Goal: Task Accomplishment & Management: Complete application form

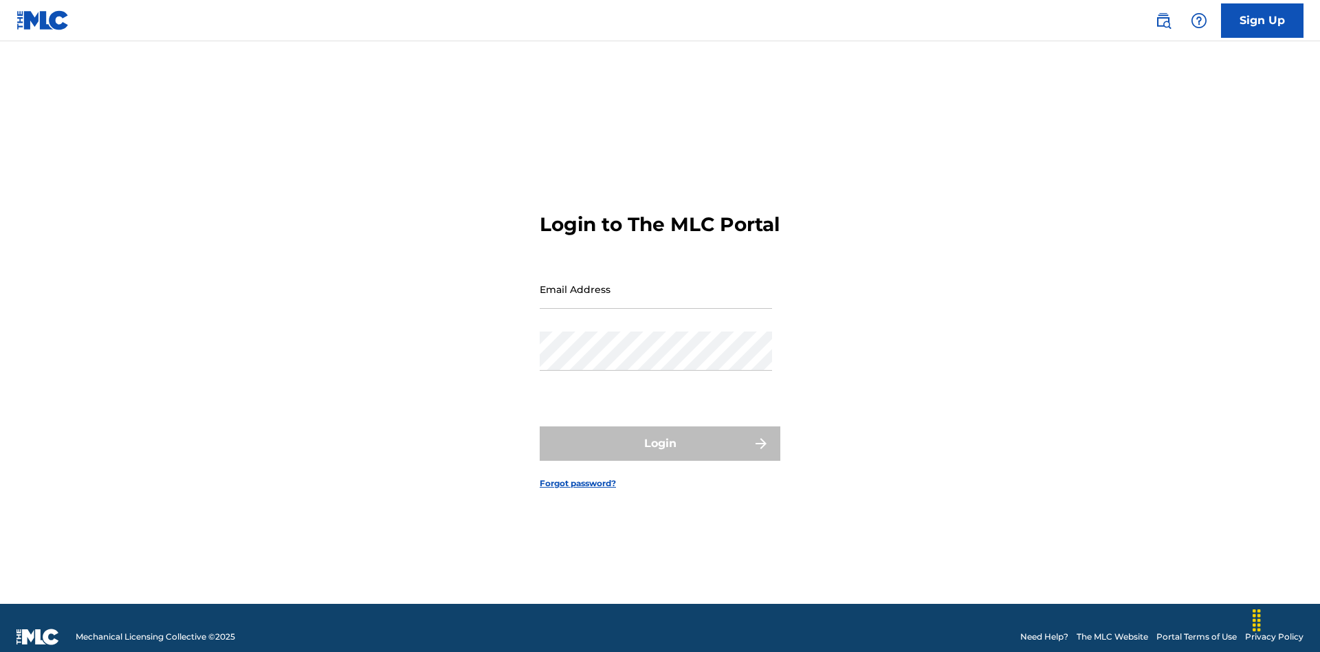
scroll to position [18, 0]
click at [656, 283] on input "Email Address" at bounding box center [656, 288] width 232 height 39
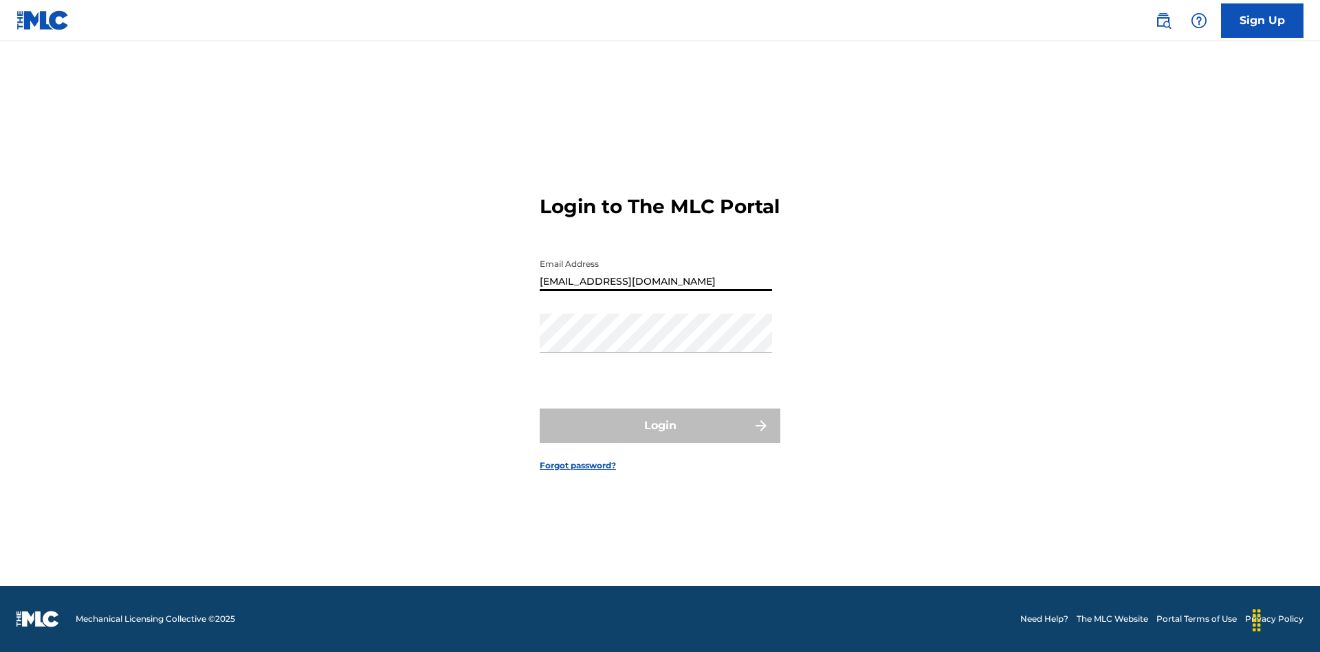
type input "[EMAIL_ADDRESS][DOMAIN_NAME]"
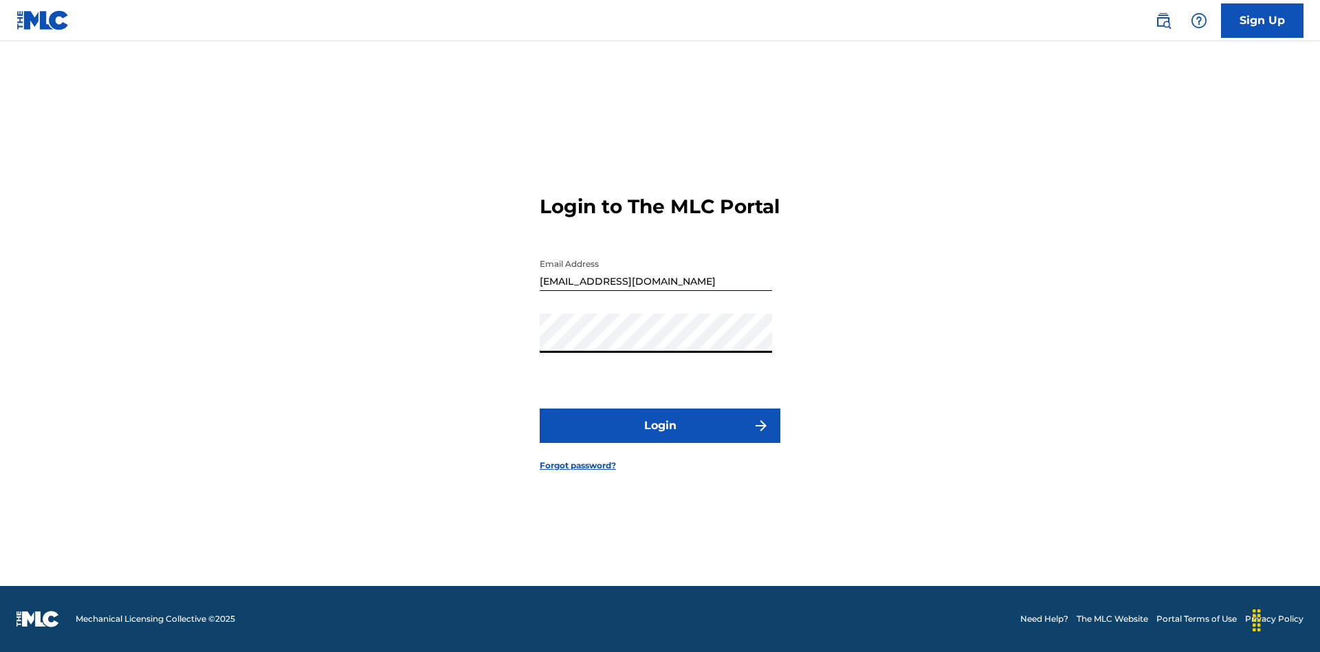
click at [660, 437] on button "Login" at bounding box center [660, 425] width 241 height 34
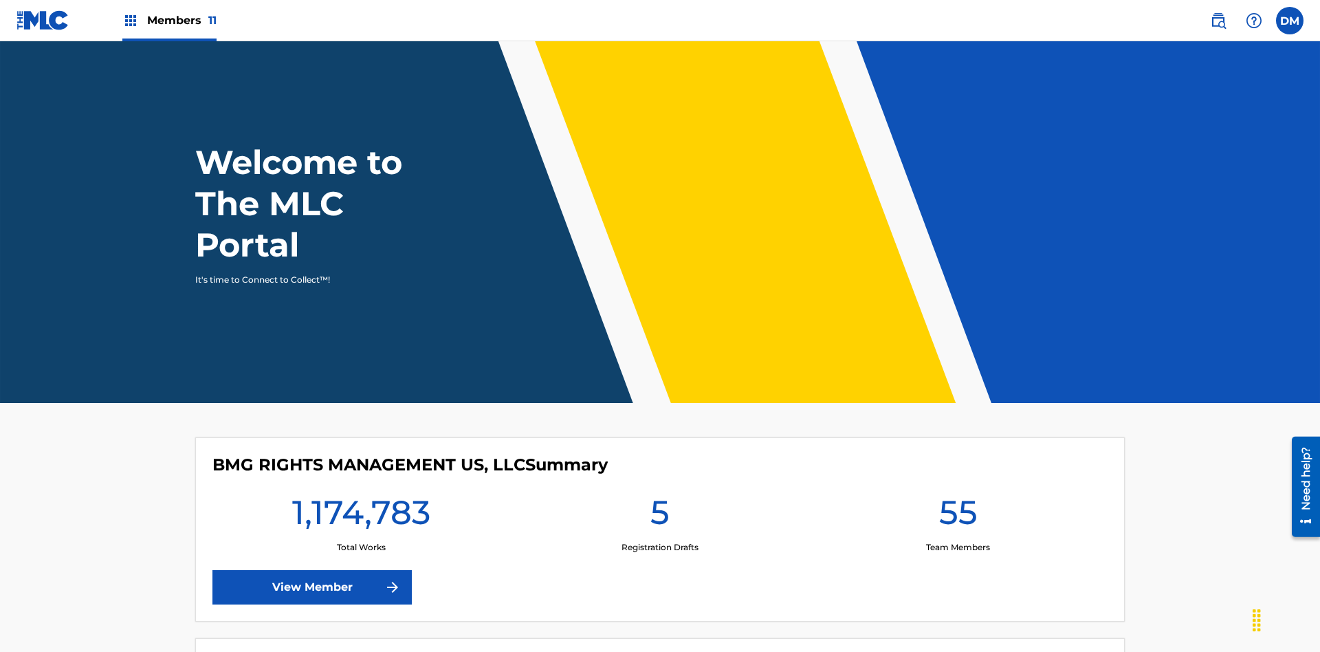
click at [169, 20] on span "Members 11" at bounding box center [181, 20] width 69 height 16
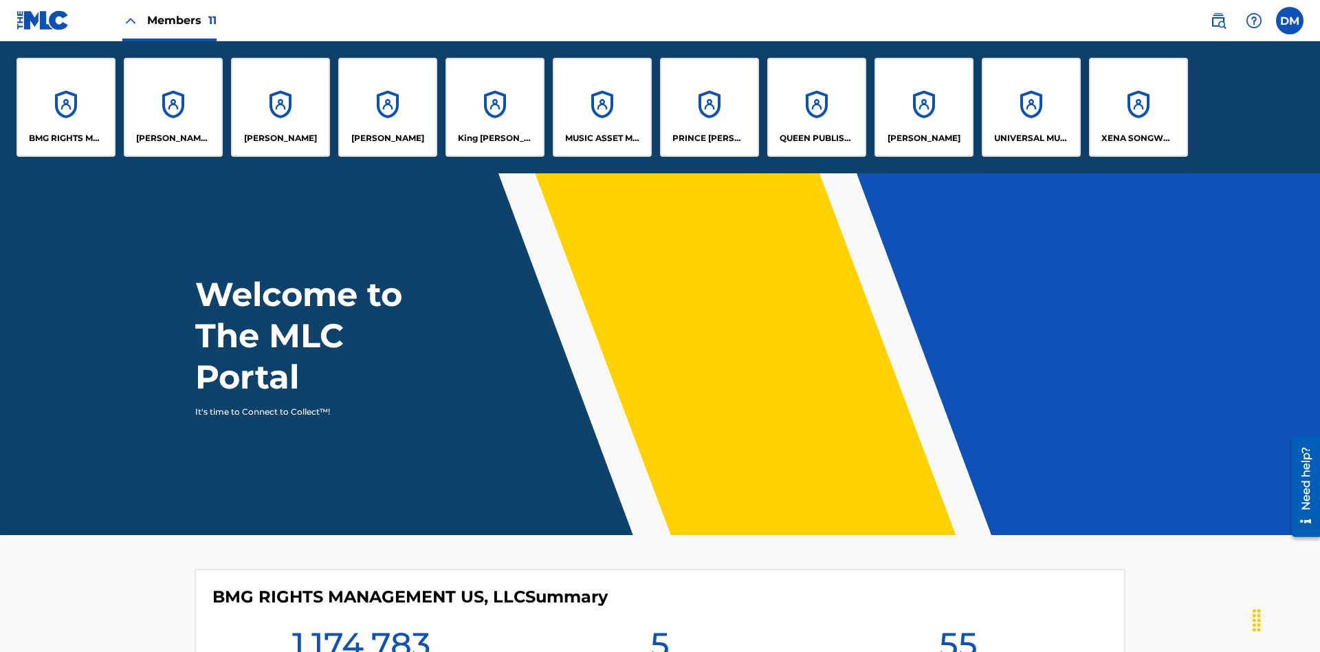
click at [1030, 138] on p "UNIVERSAL MUSIC PUB GROUP" at bounding box center [1031, 138] width 75 height 12
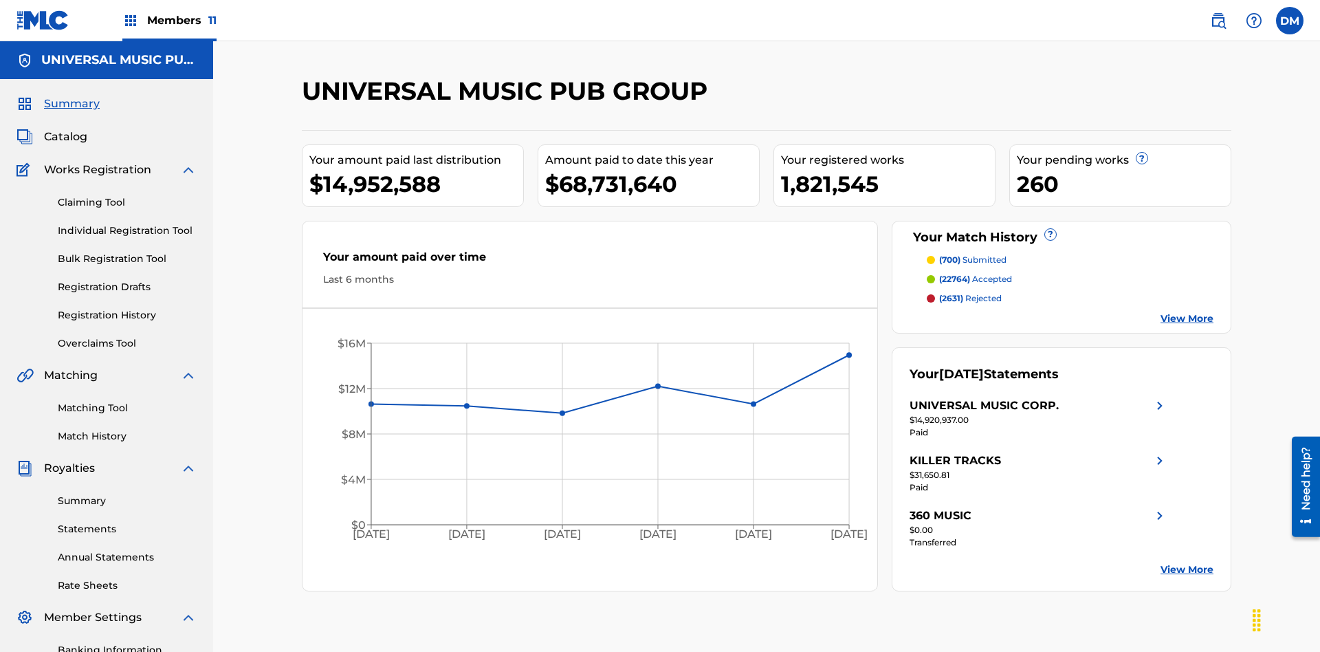
click at [127, 223] on link "Individual Registration Tool" at bounding box center [127, 230] width 139 height 14
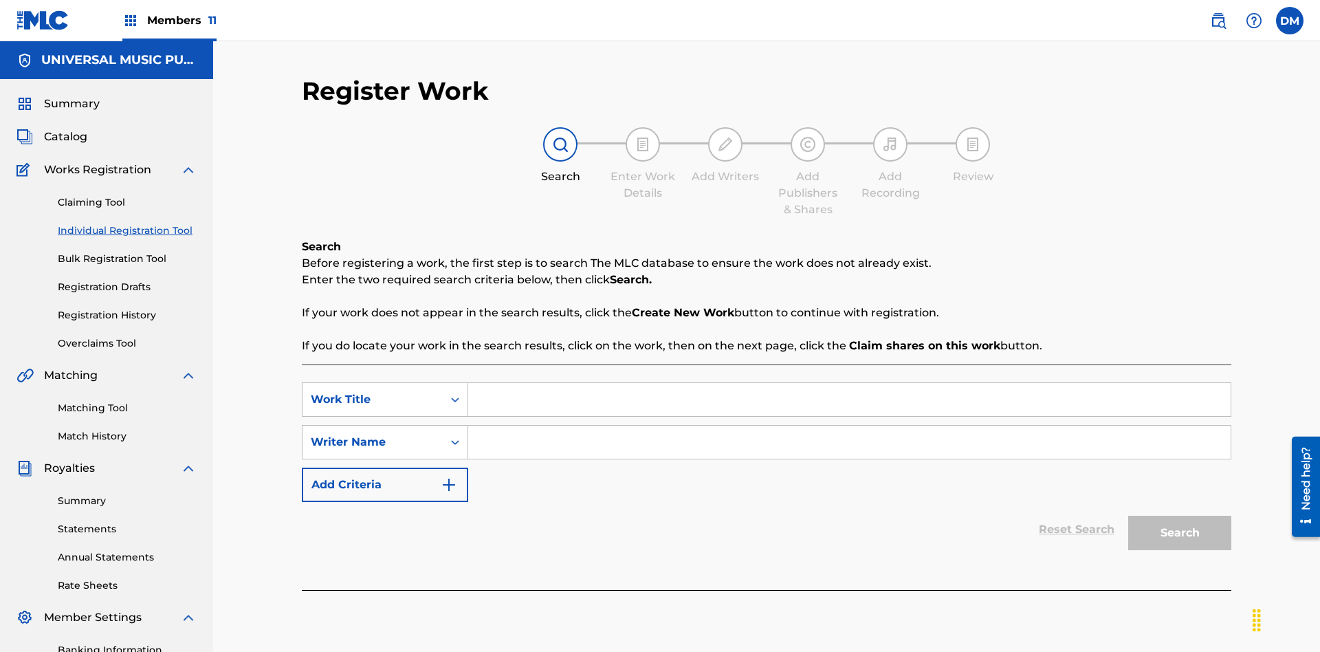
click at [849, 383] on input "Search Form" at bounding box center [849, 399] width 762 height 33
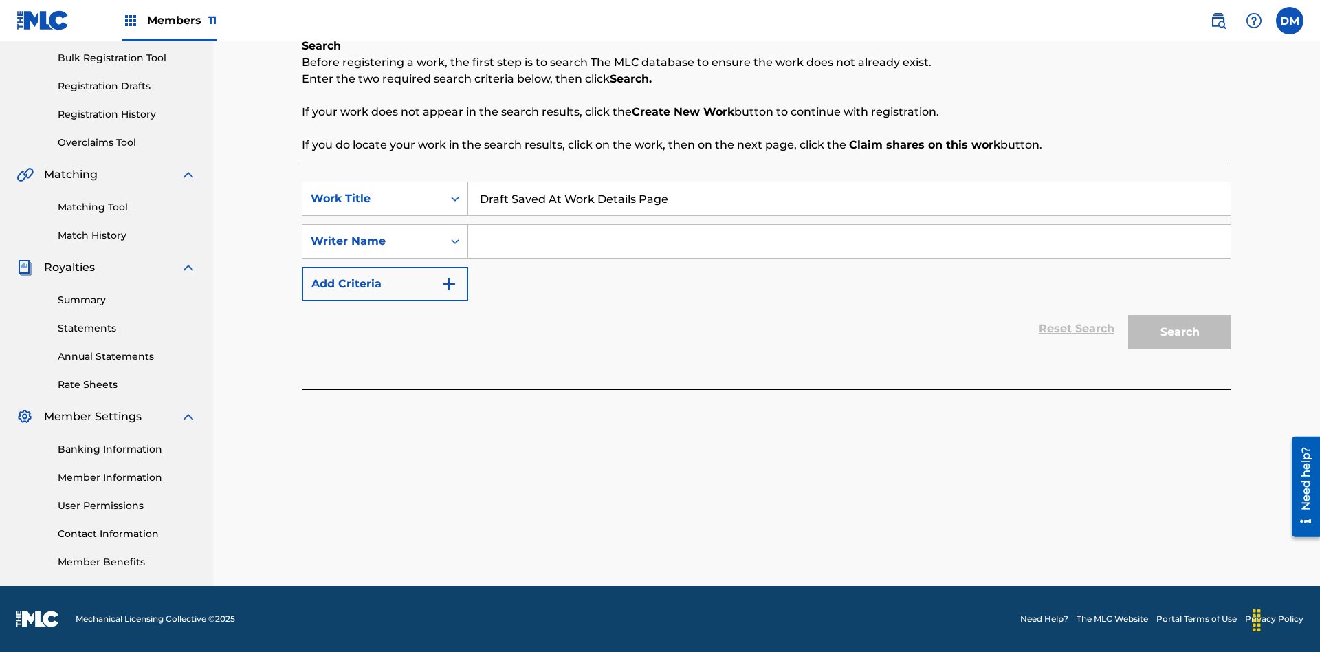
type input "Draft Saved At Work Details Page"
click at [849, 241] on input "Search Form" at bounding box center [849, 241] width 762 height 33
type input "QWERTYUIOP"
click at [1180, 332] on button "Search" at bounding box center [1179, 332] width 103 height 34
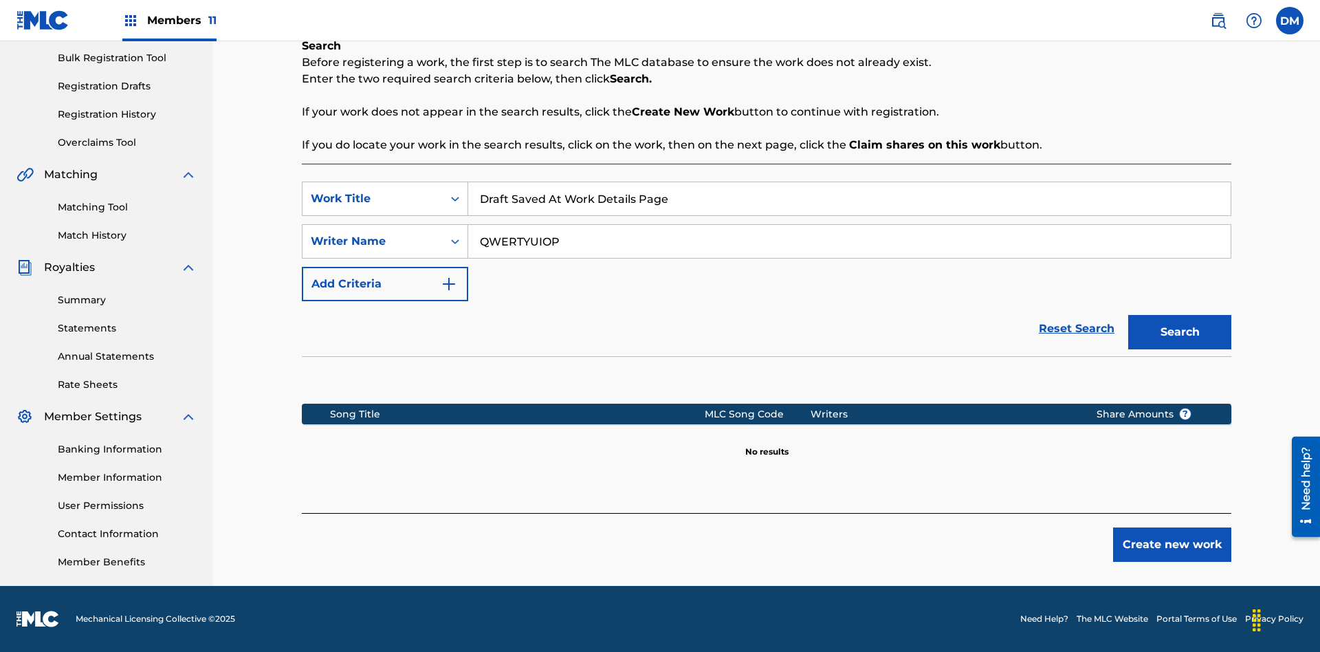
click at [1172, 544] on button "Create new work" at bounding box center [1172, 544] width 118 height 34
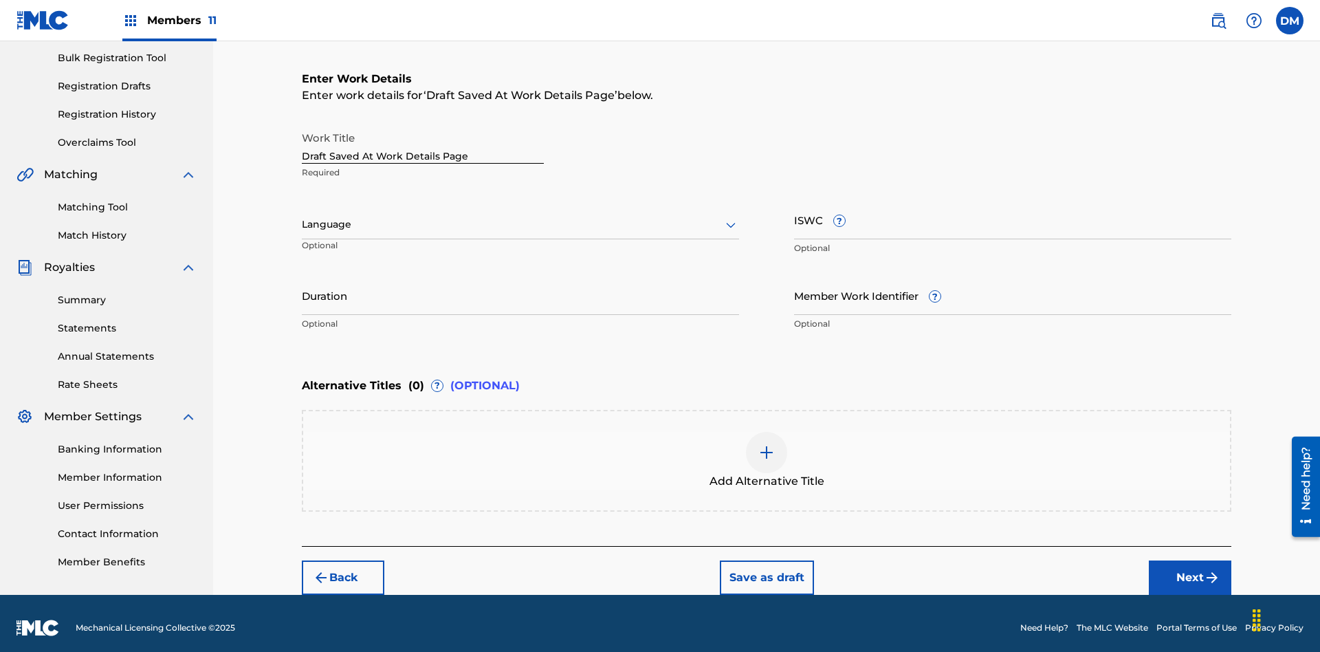
click at [520, 286] on input "Duration" at bounding box center [520, 295] width 437 height 39
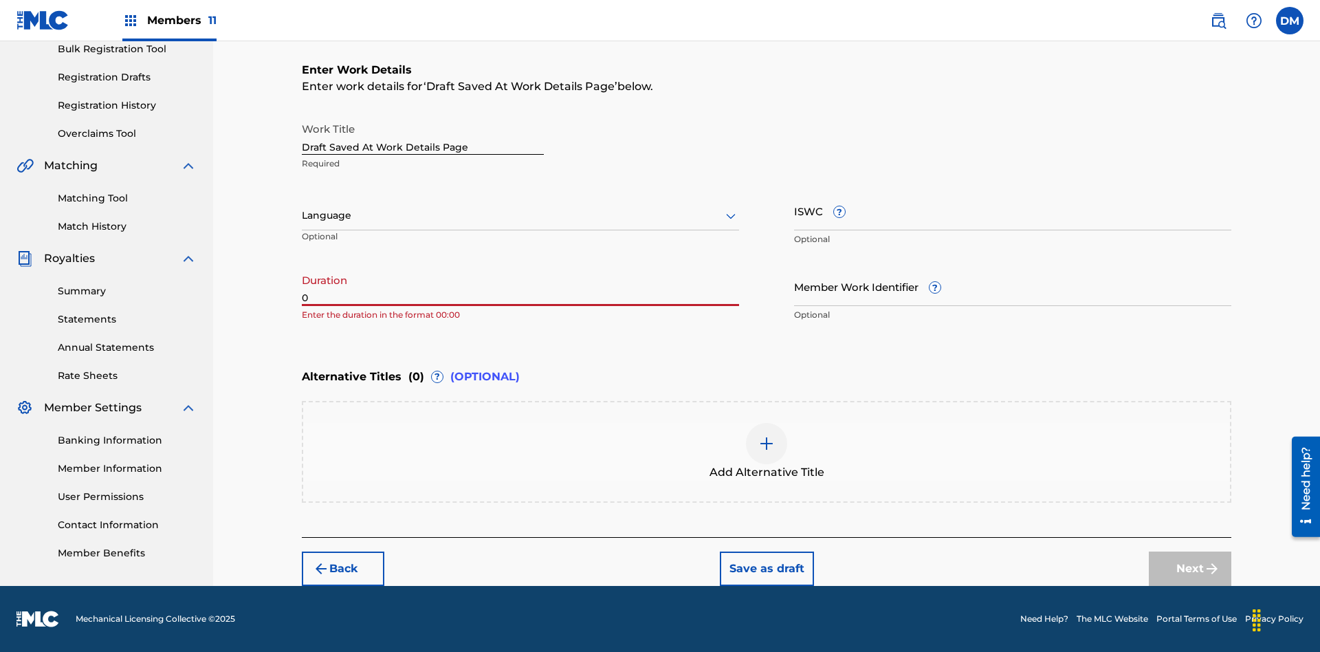
click at [520, 286] on input "0" at bounding box center [520, 286] width 437 height 39
type input "00:00"
click at [731, 216] on icon at bounding box center [730, 216] width 16 height 16
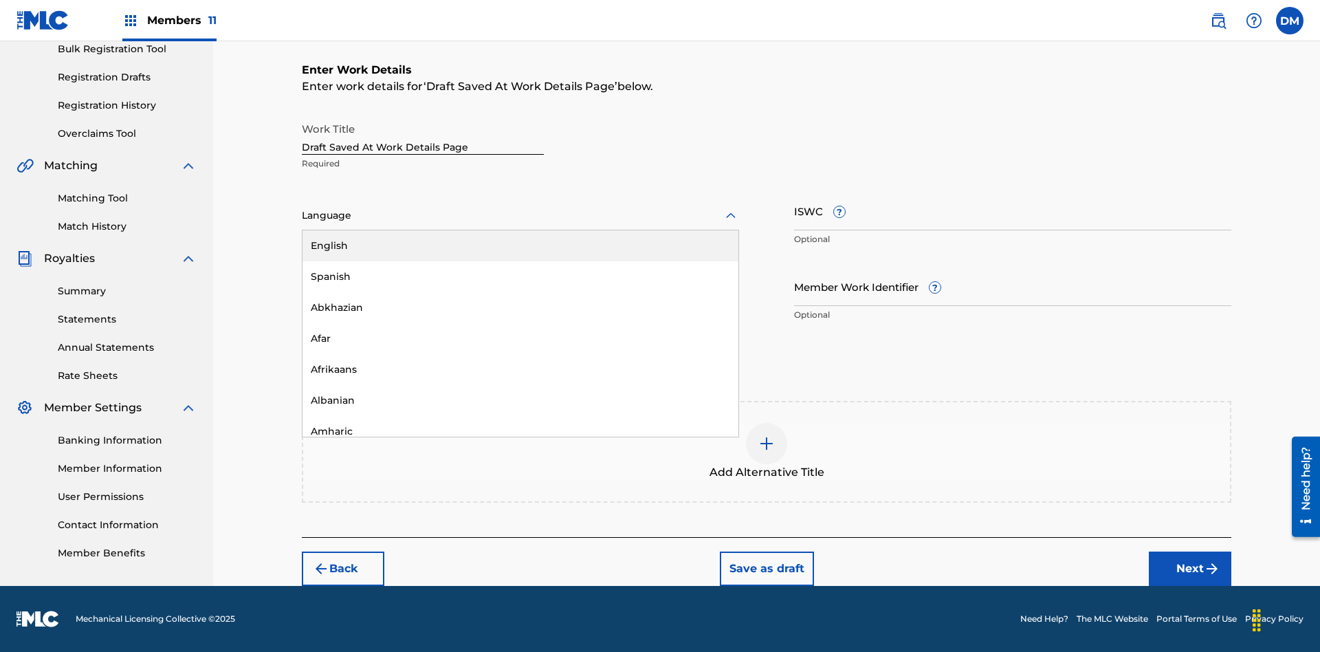
click at [520, 338] on div "Afar" at bounding box center [520, 338] width 436 height 31
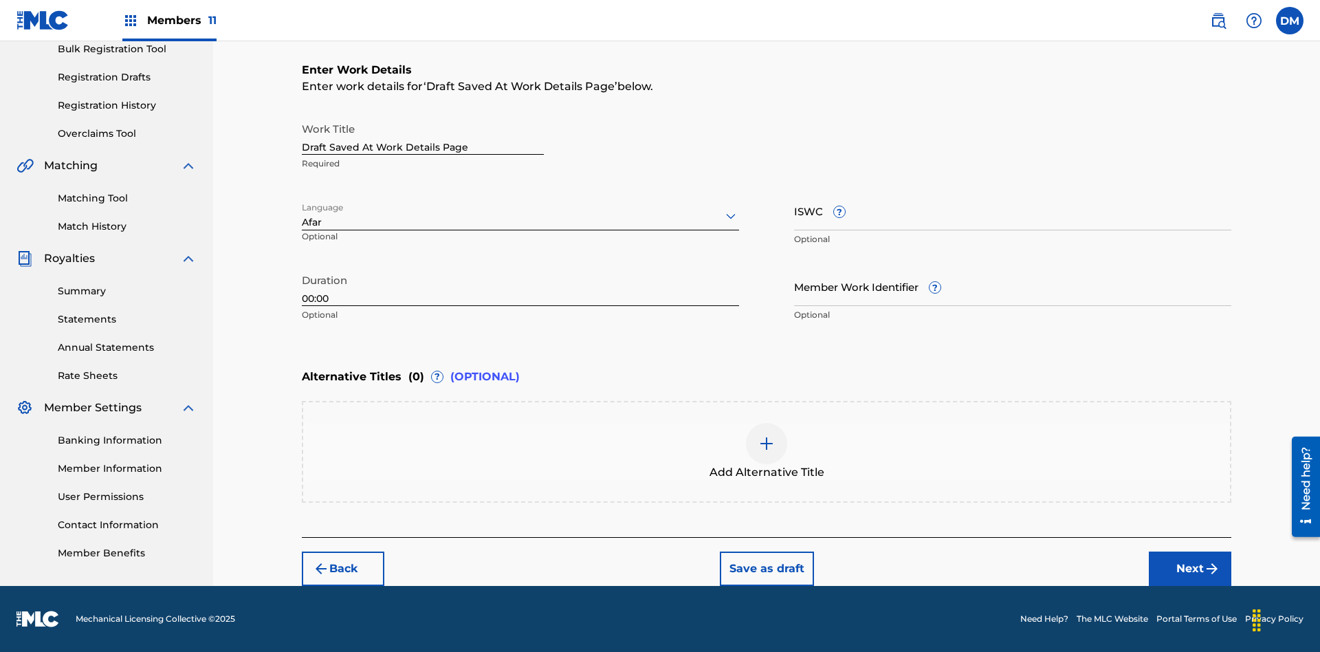
click at [1012, 286] on input "Member Work Identifier ?" at bounding box center [1012, 286] width 437 height 39
type input "[PHONE_NUMBER]"
click at [1012, 210] on input "ISWC ?" at bounding box center [1012, 210] width 437 height 39
type input "T-123.456.789-4"
click at [766, 451] on img at bounding box center [766, 443] width 16 height 16
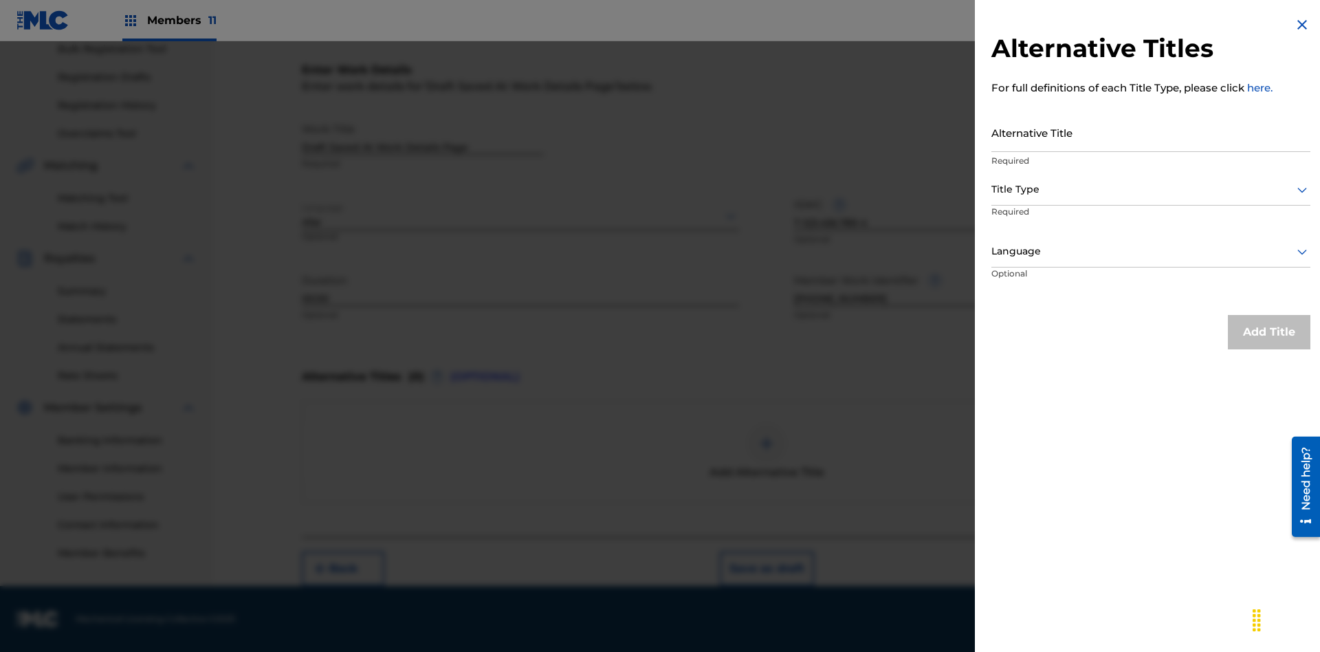
click at [1151, 132] on input "Alternative Title" at bounding box center [1150, 132] width 319 height 39
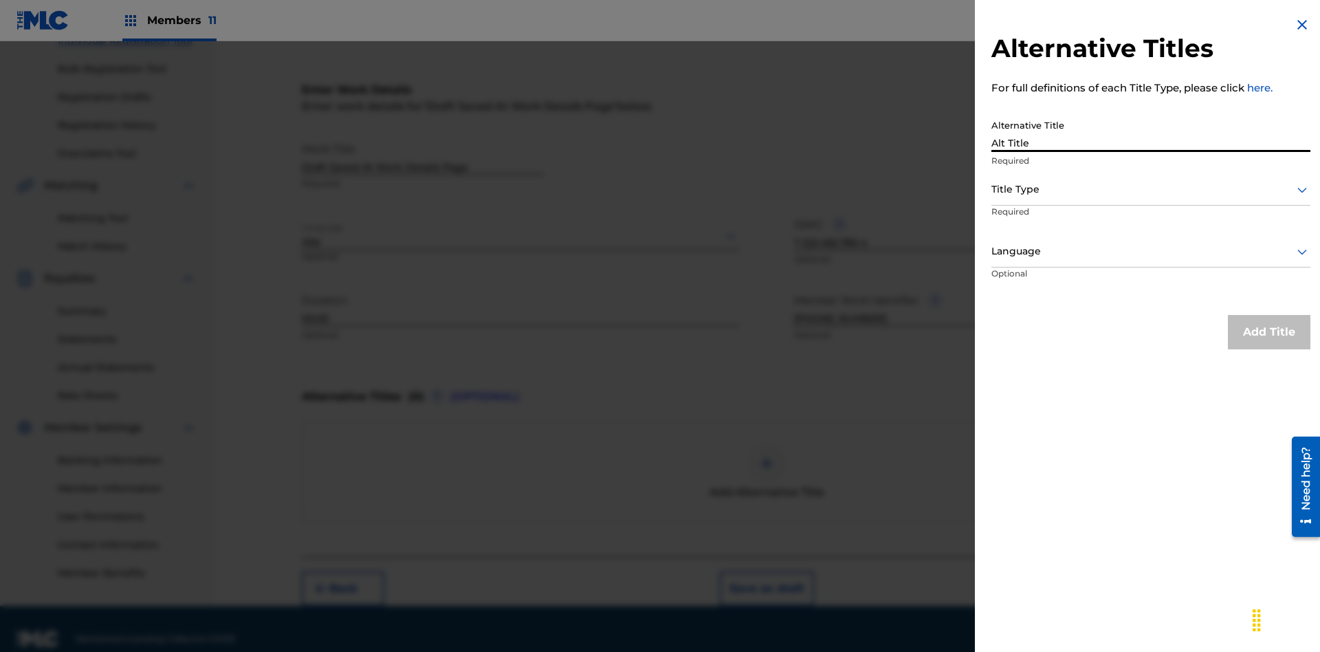
type input "Alt Title"
click at [1151, 189] on div at bounding box center [1150, 189] width 319 height 17
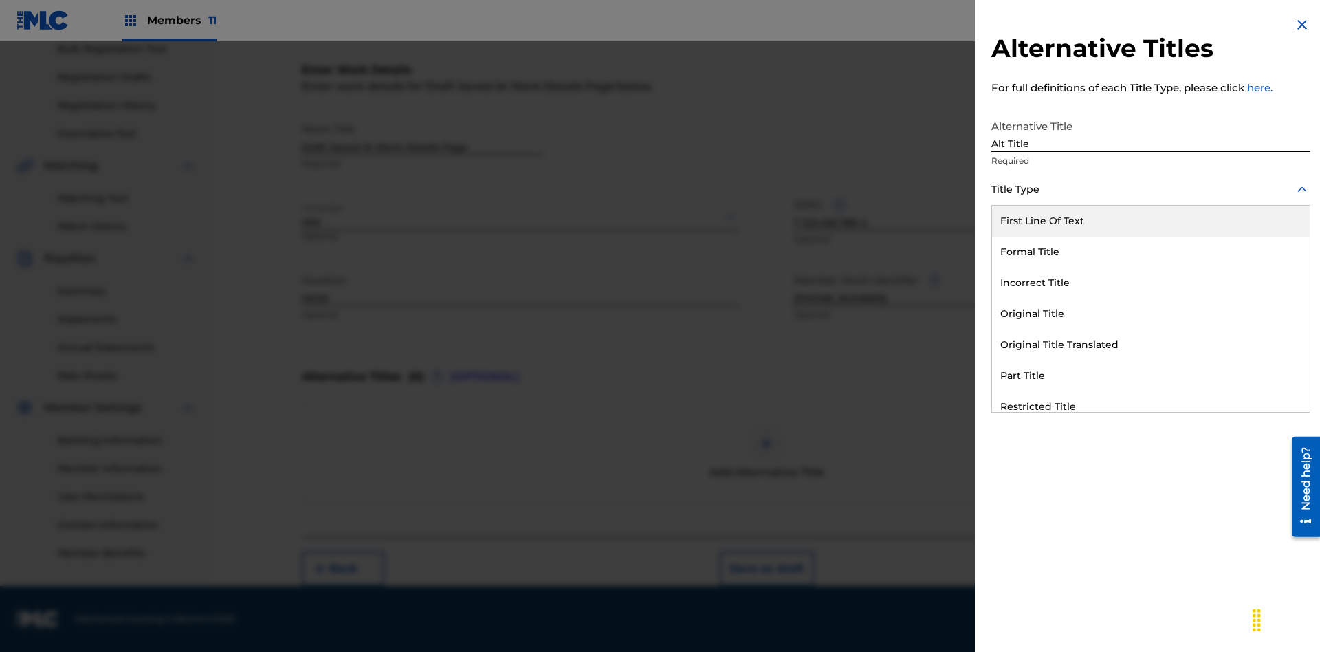
click at [1151, 313] on div "Original Title" at bounding box center [1151, 313] width 318 height 31
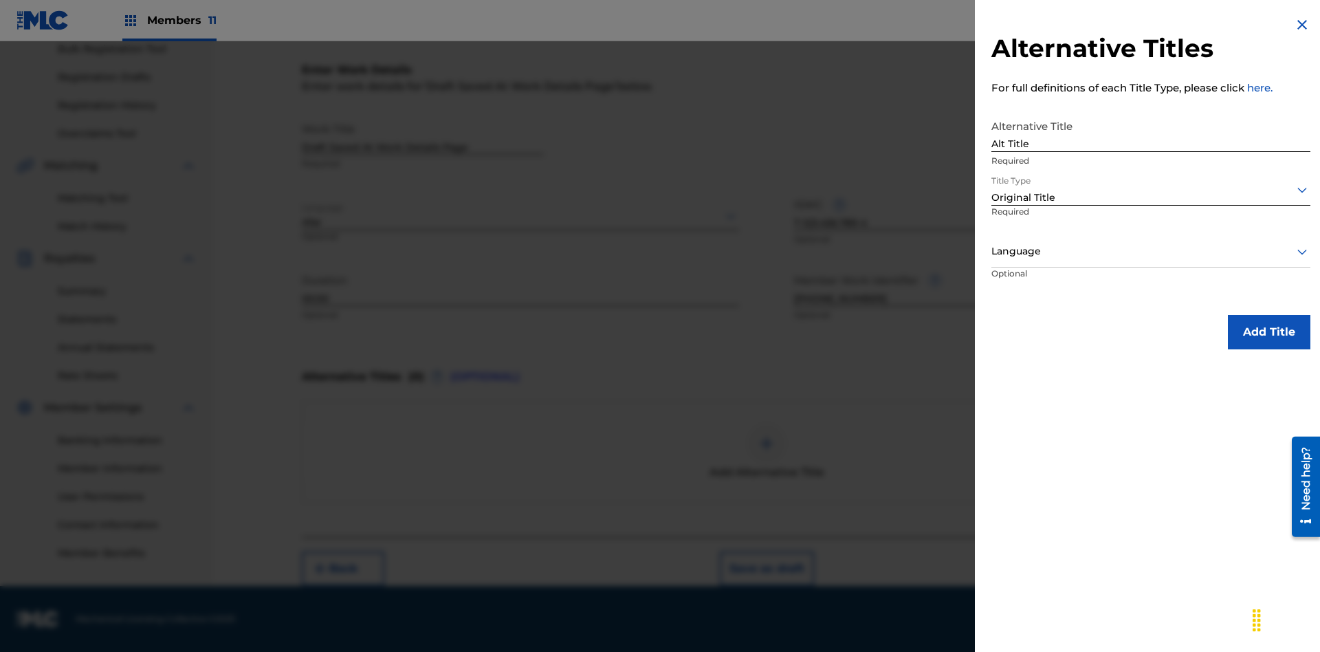
click at [1151, 251] on div at bounding box center [1150, 251] width 319 height 17
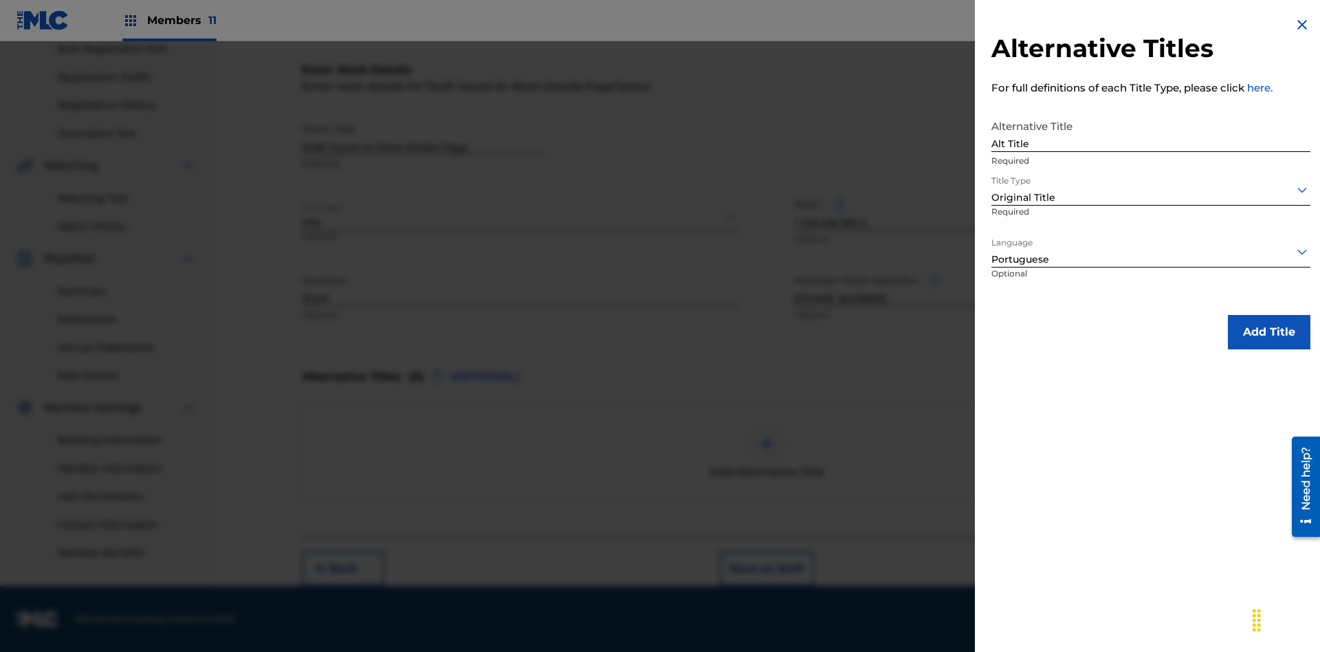
click at [1269, 331] on button "Add Title" at bounding box center [1269, 332] width 82 height 34
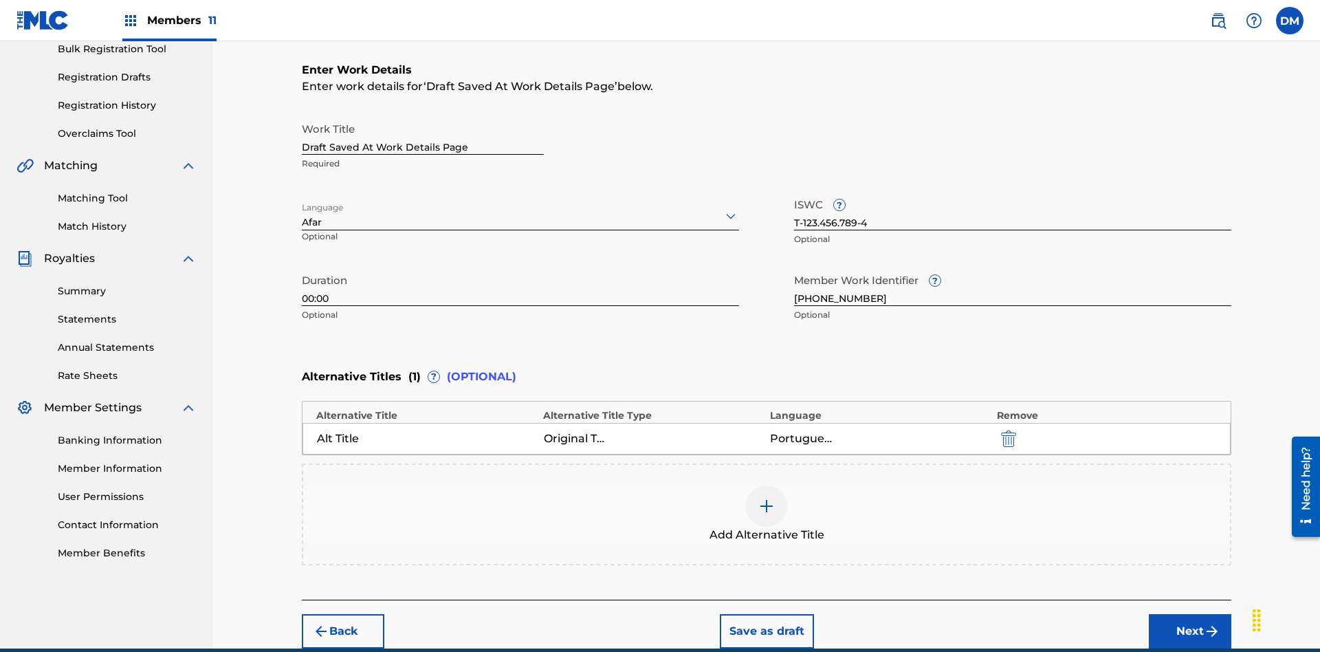
scroll to position [272, 0]
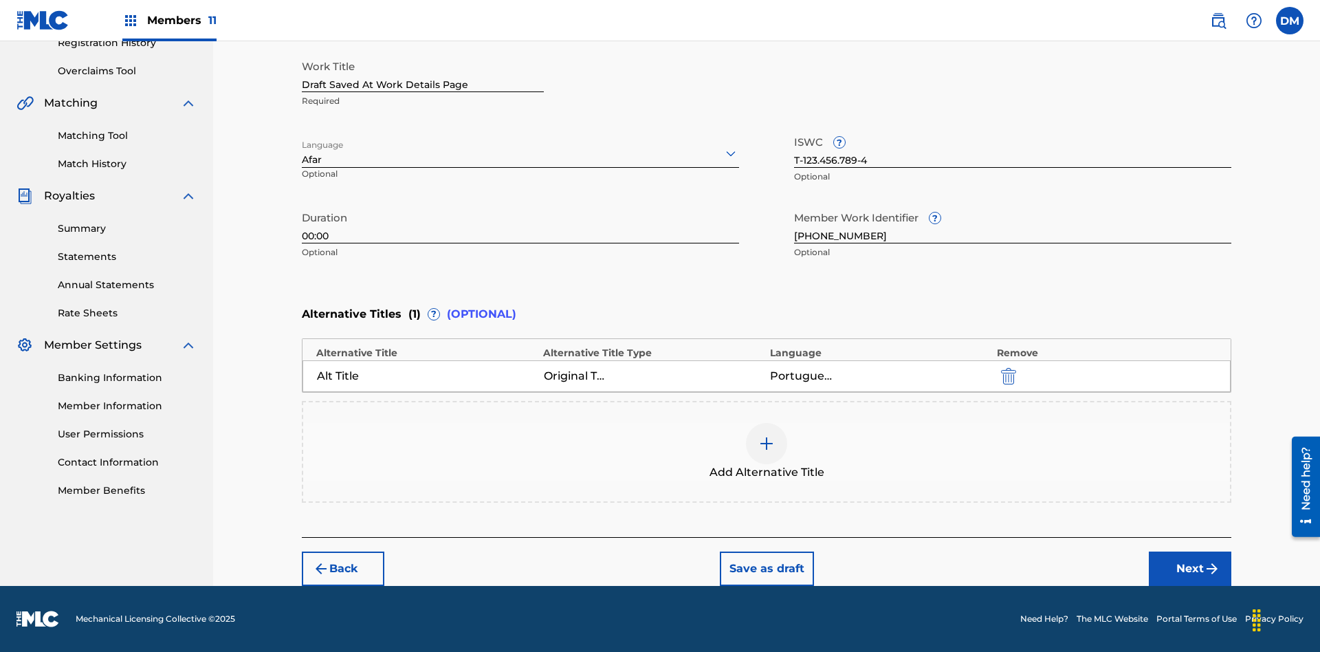
click at [766, 568] on button "Save as draft" at bounding box center [767, 568] width 94 height 34
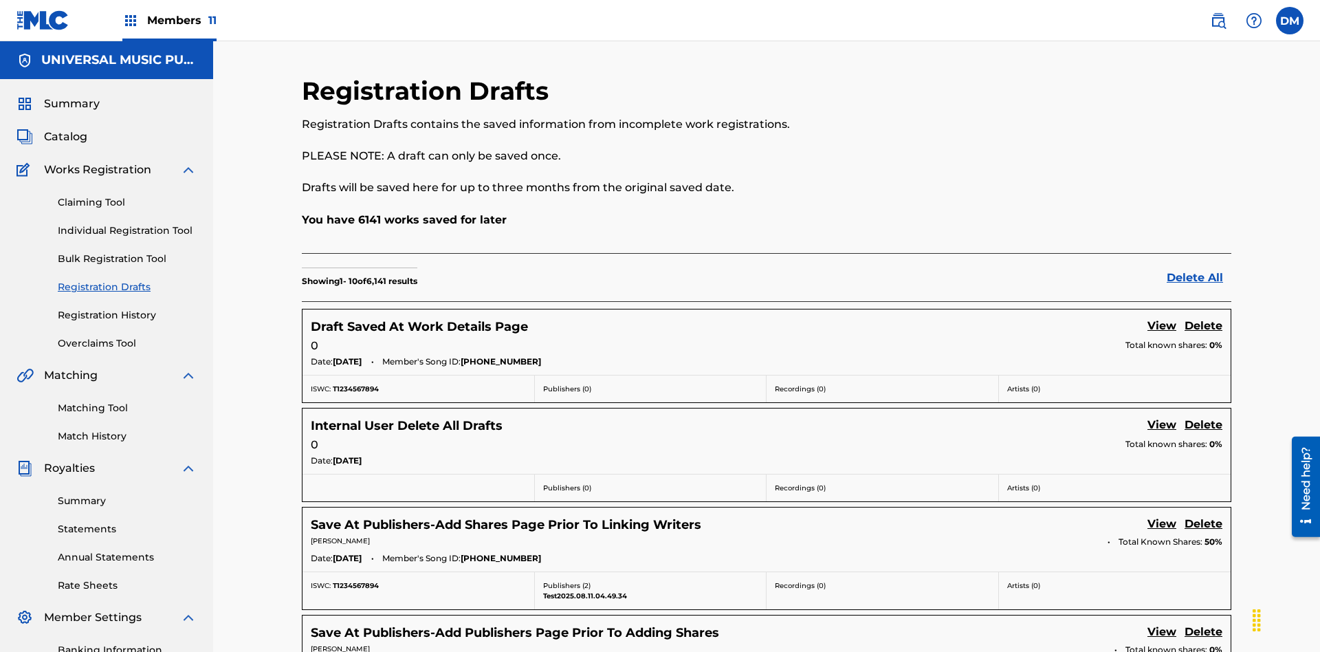
click at [1162, 318] on link "View" at bounding box center [1161, 327] width 29 height 19
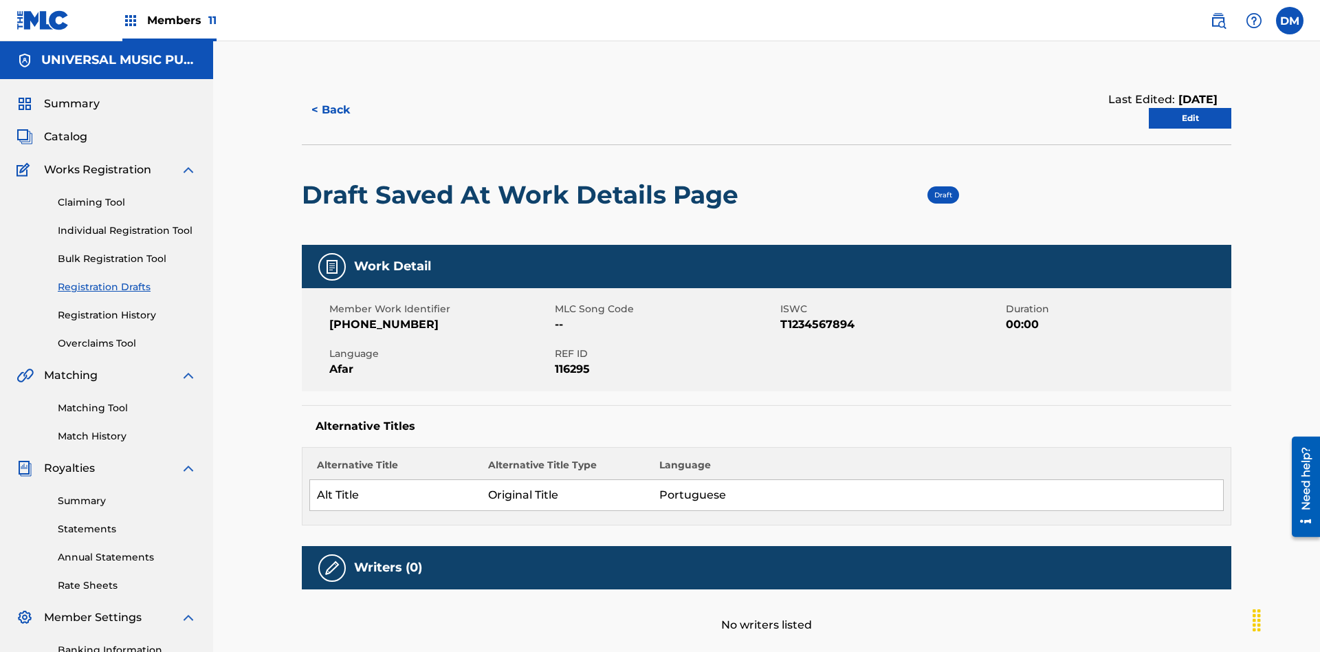
click at [1190, 108] on link "Edit" at bounding box center [1190, 118] width 82 height 21
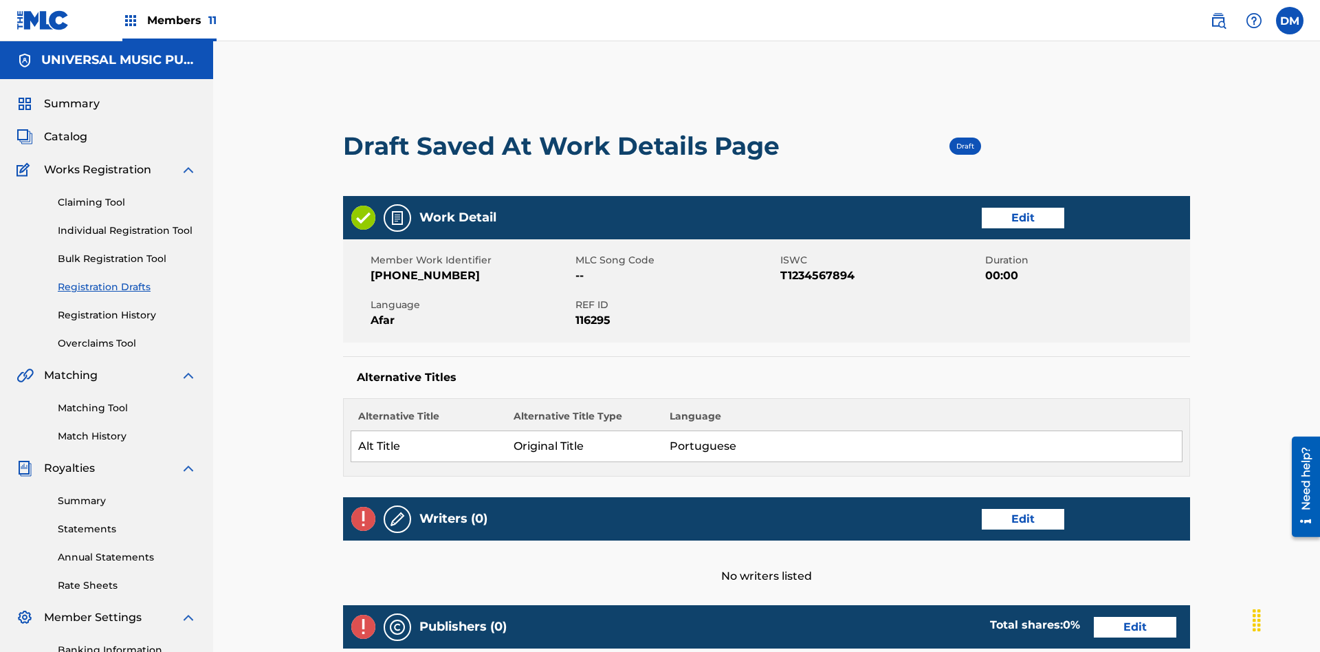
click at [982, 509] on link "Edit" at bounding box center [1023, 519] width 82 height 21
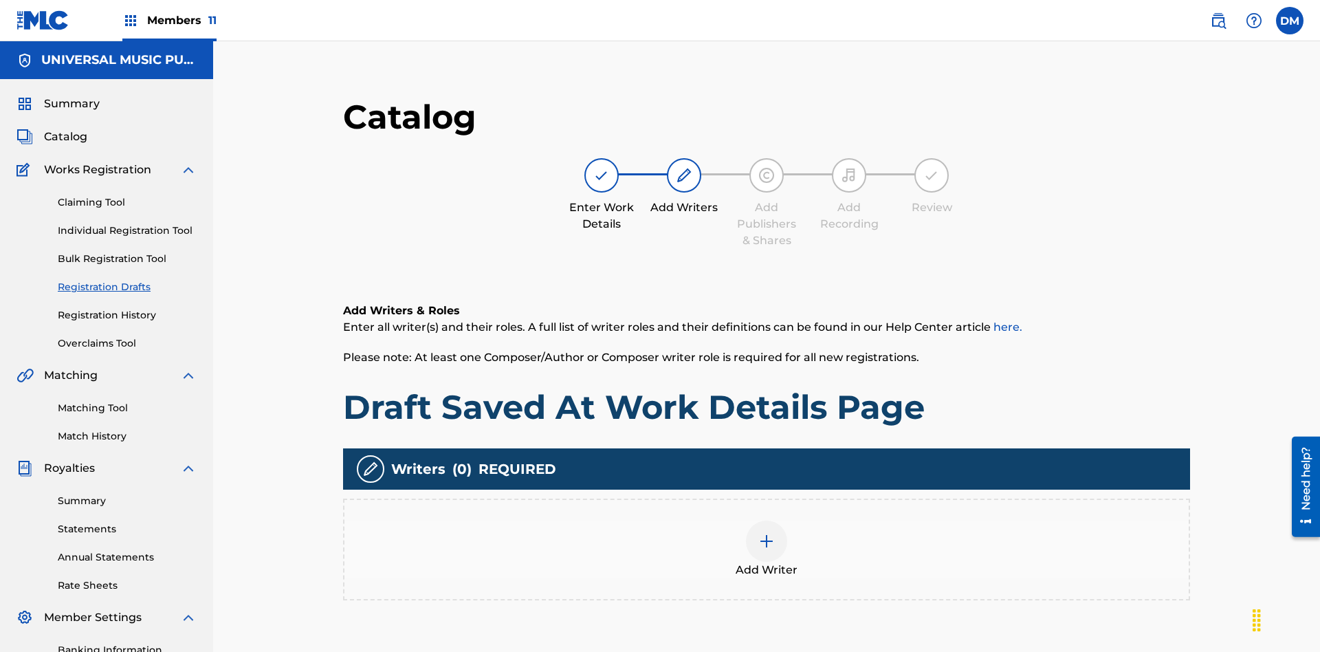
click at [758, 533] on img at bounding box center [766, 541] width 16 height 16
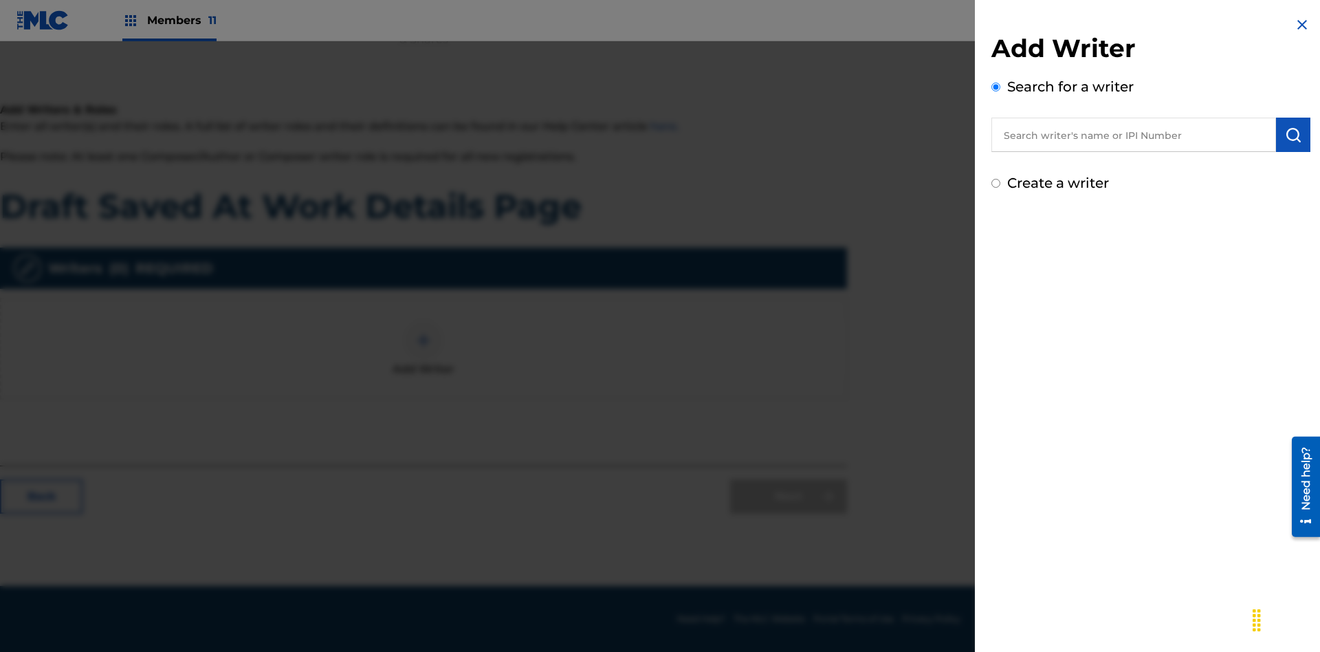
click at [1133, 135] on input "text" at bounding box center [1133, 135] width 285 height 34
type input "[PERSON_NAME]"
click at [1293, 135] on img "submit" at bounding box center [1293, 134] width 16 height 16
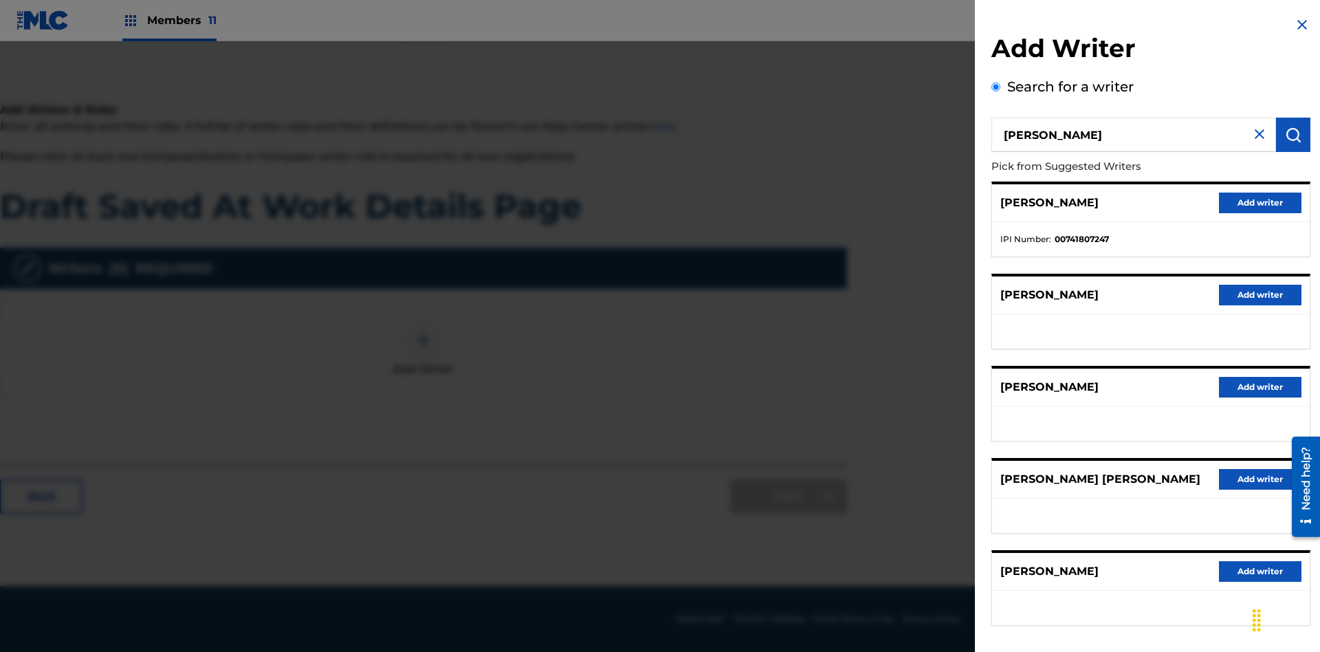
click at [1260, 202] on button "Add writer" at bounding box center [1260, 202] width 82 height 21
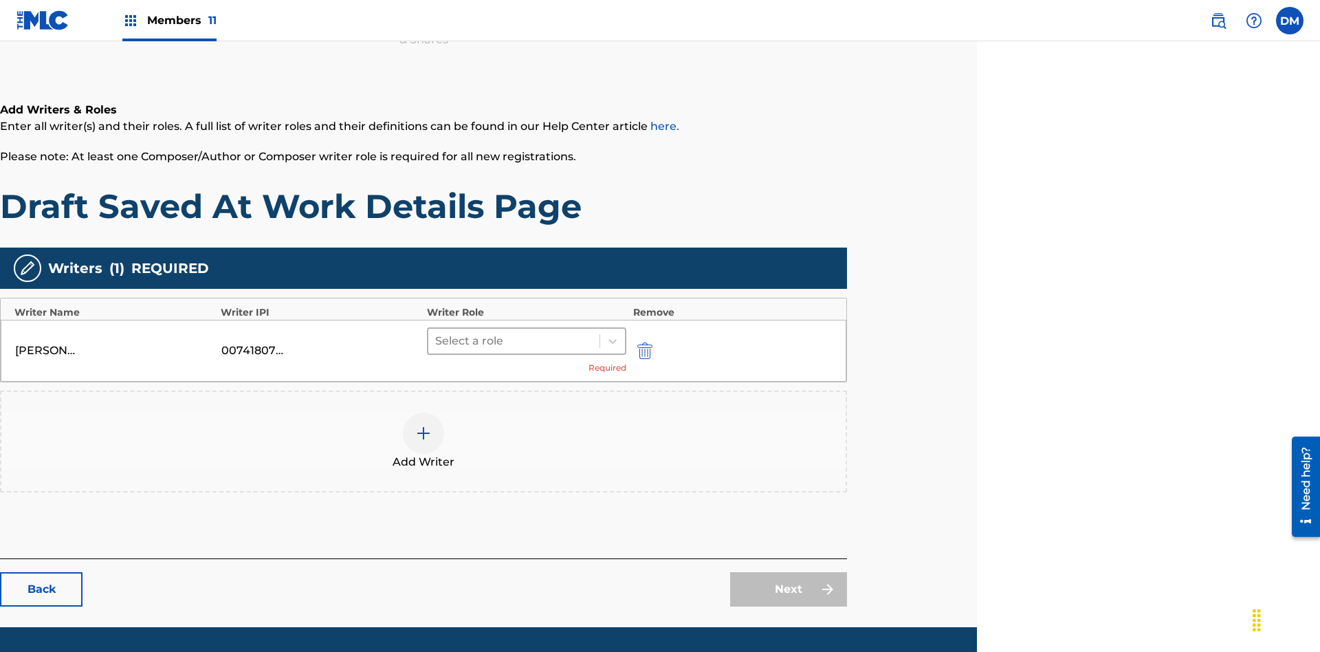
click at [436, 333] on input "text" at bounding box center [436, 341] width 3 height 16
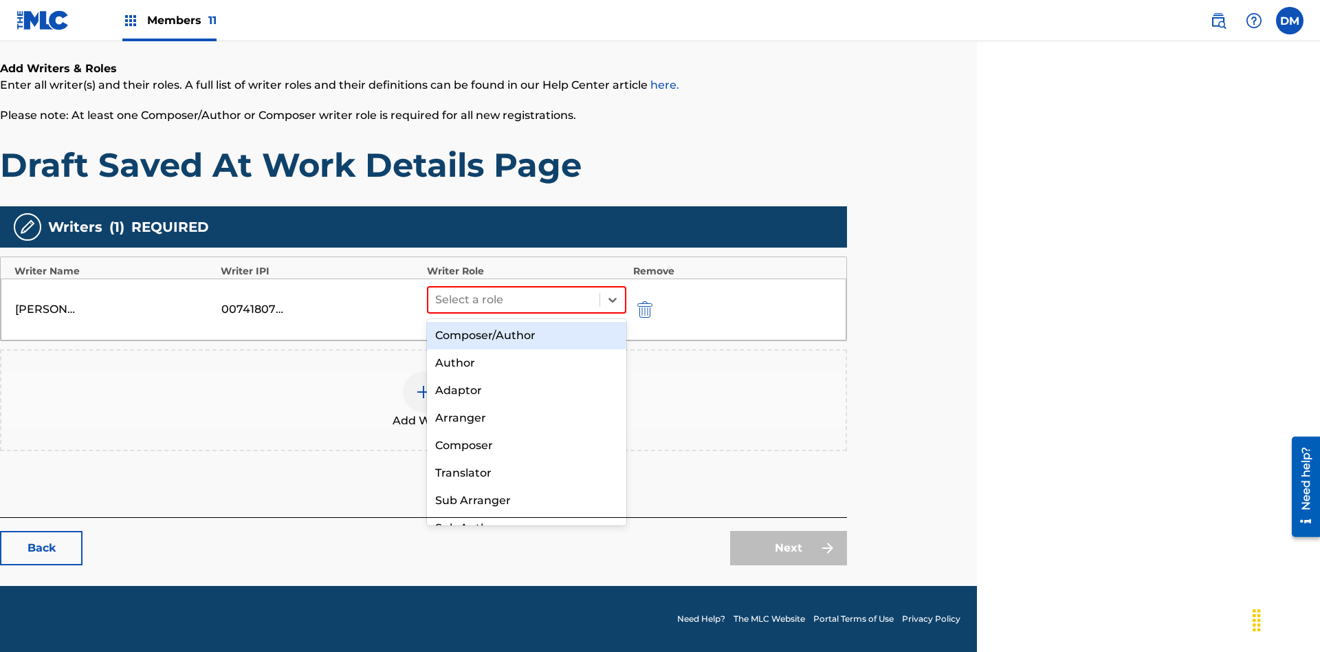
click at [526, 445] on div "Composer" at bounding box center [526, 445] width 199 height 27
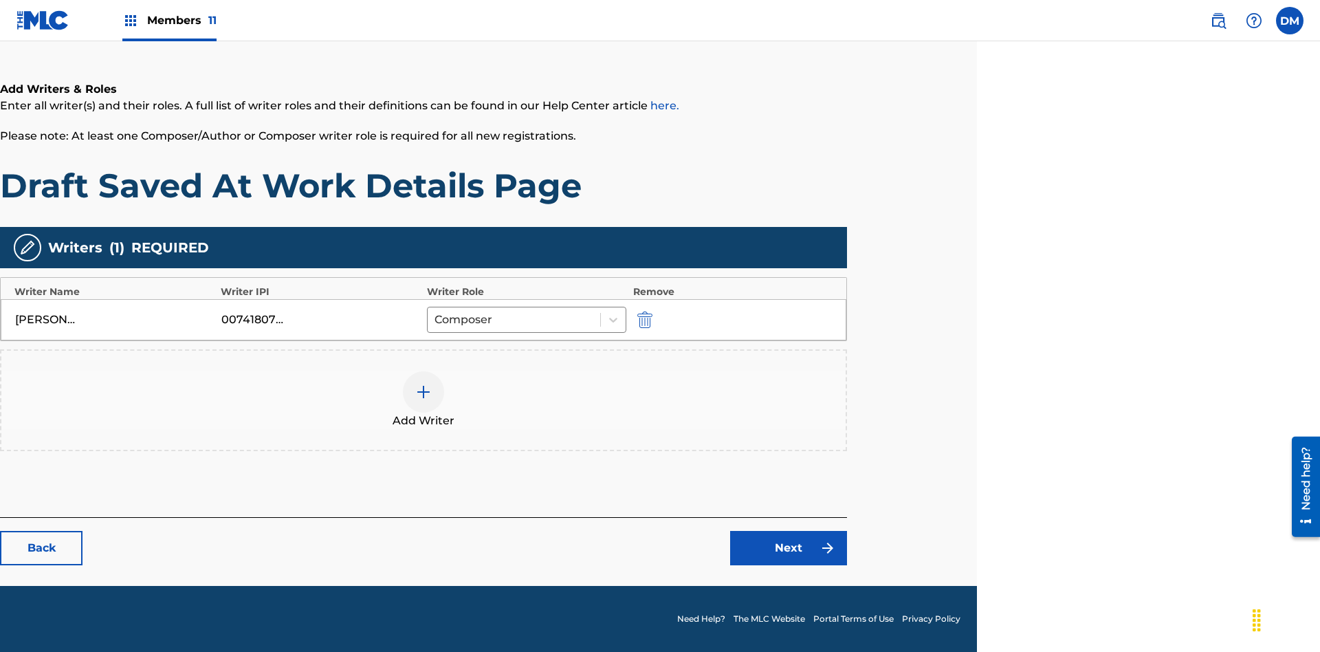
scroll to position [221, 343]
click at [788, 548] on link "Next" at bounding box center [788, 548] width 117 height 34
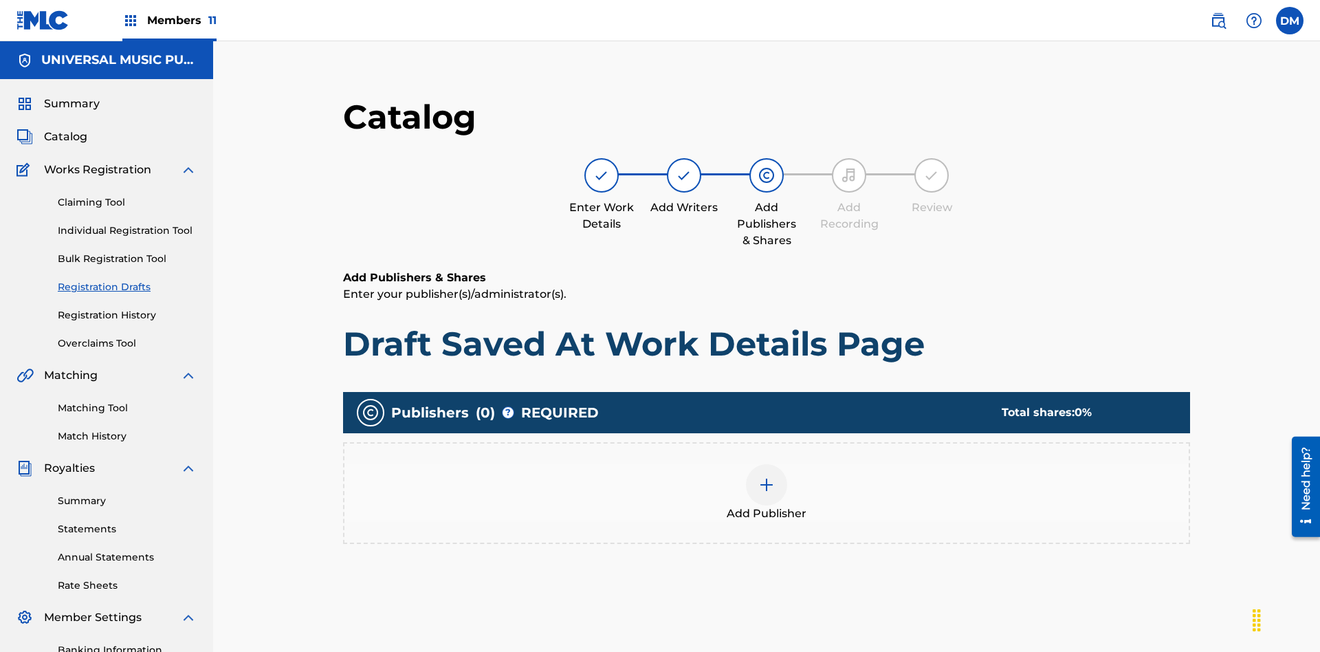
click at [758, 476] on img at bounding box center [766, 484] width 16 height 16
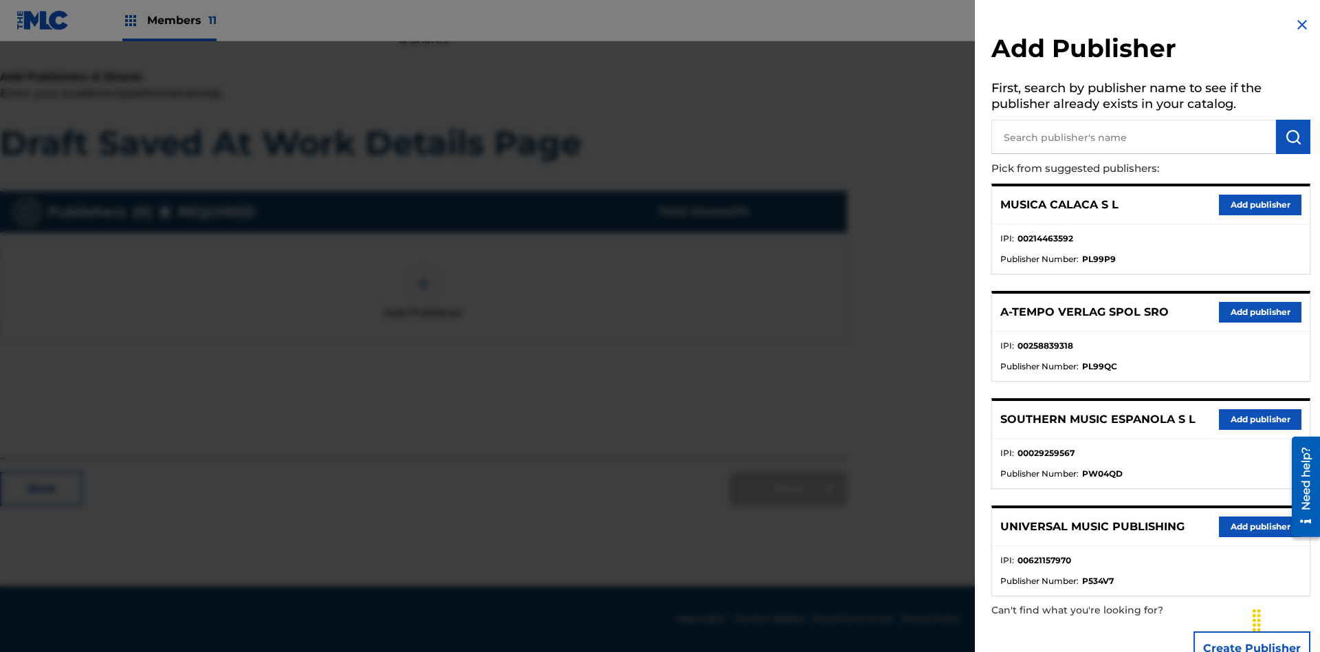
click at [1133, 137] on input "text" at bounding box center [1133, 137] width 285 height 34
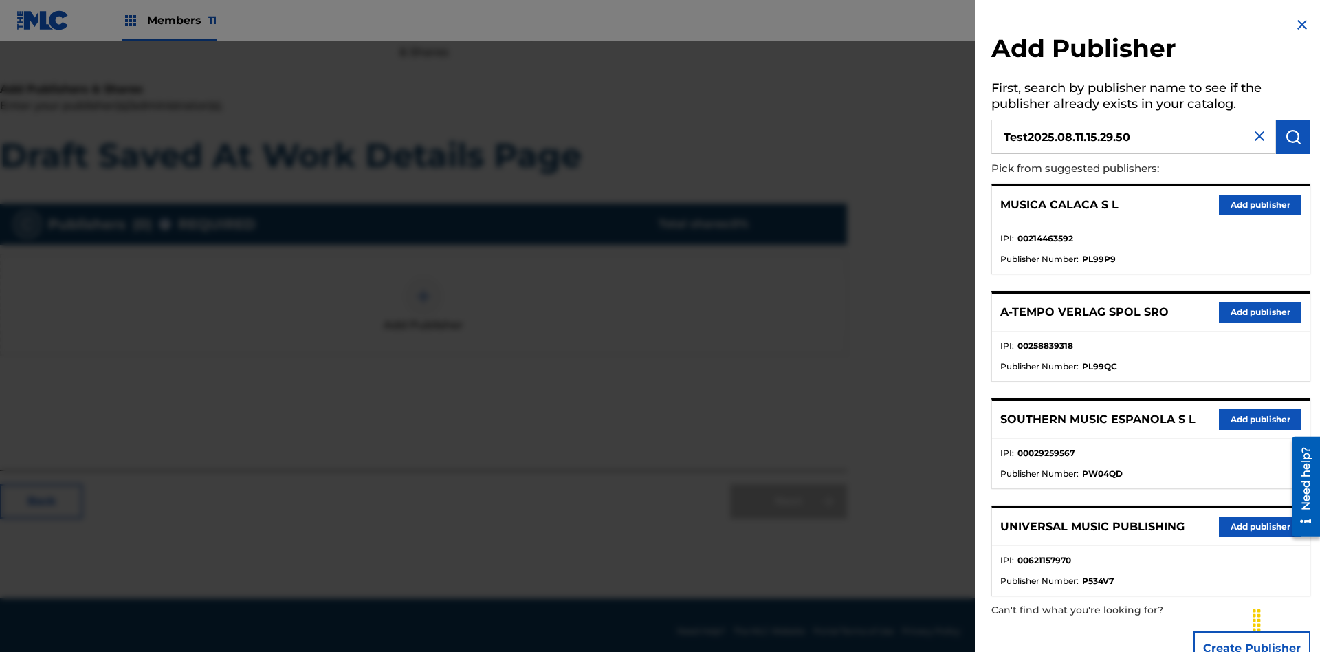
type input "Test2025.08.11.15.29.50"
click at [1293, 137] on img "submit" at bounding box center [1293, 137] width 16 height 16
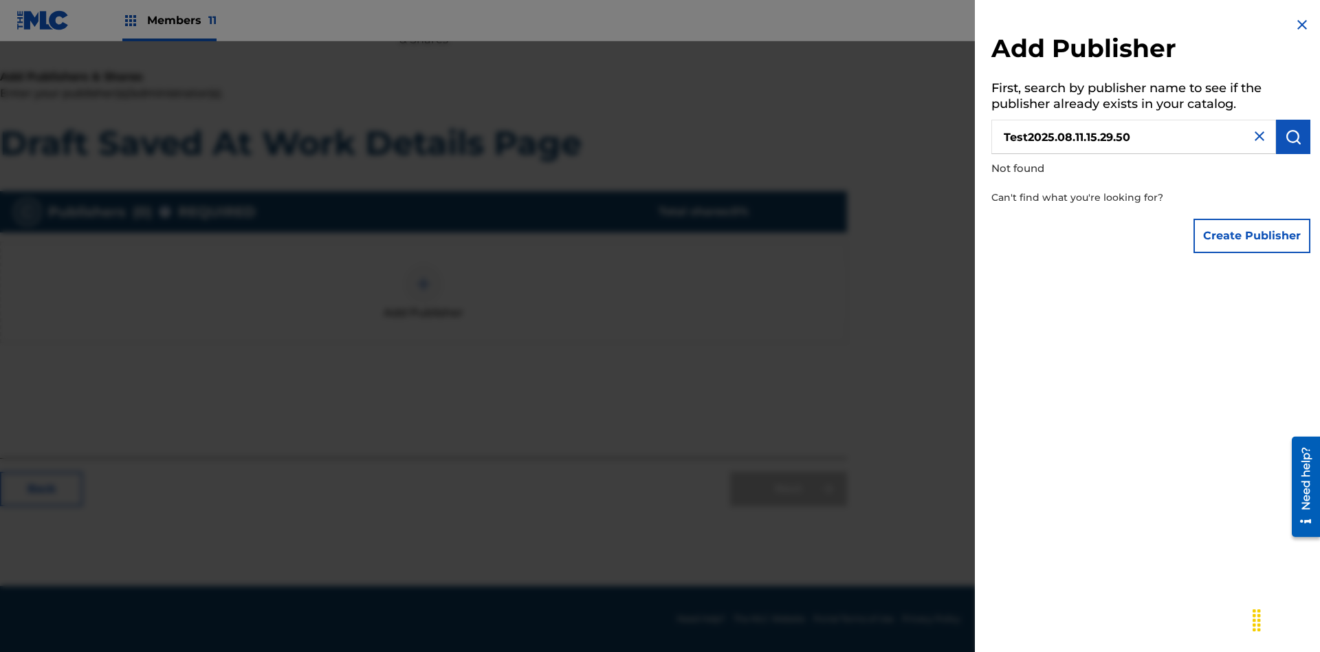
click at [1252, 235] on button "Create Publisher" at bounding box center [1251, 236] width 117 height 34
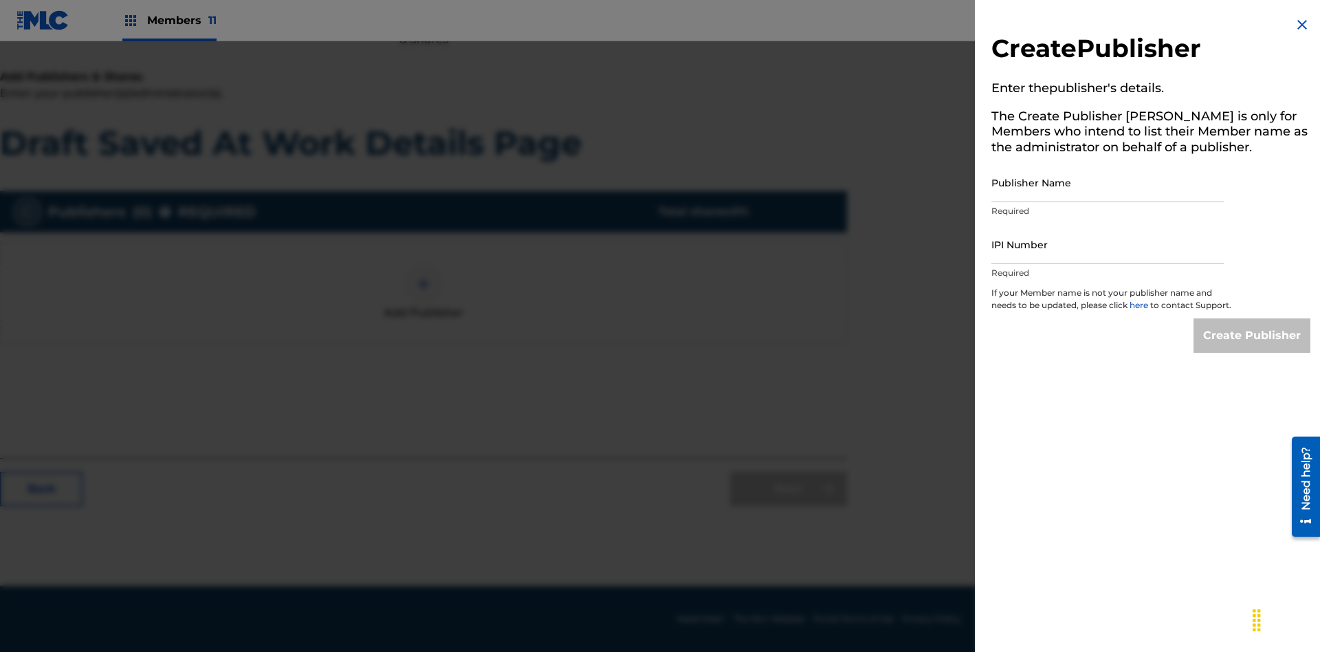
click at [1107, 182] on input "Publisher Name" at bounding box center [1107, 182] width 232 height 39
type input "Test2025.08.11.15.29.54"
click at [1107, 244] on input "IPI Number" at bounding box center [1107, 244] width 232 height 39
type input "00595839777"
click at [1252, 348] on input "Create Publisher" at bounding box center [1251, 335] width 117 height 34
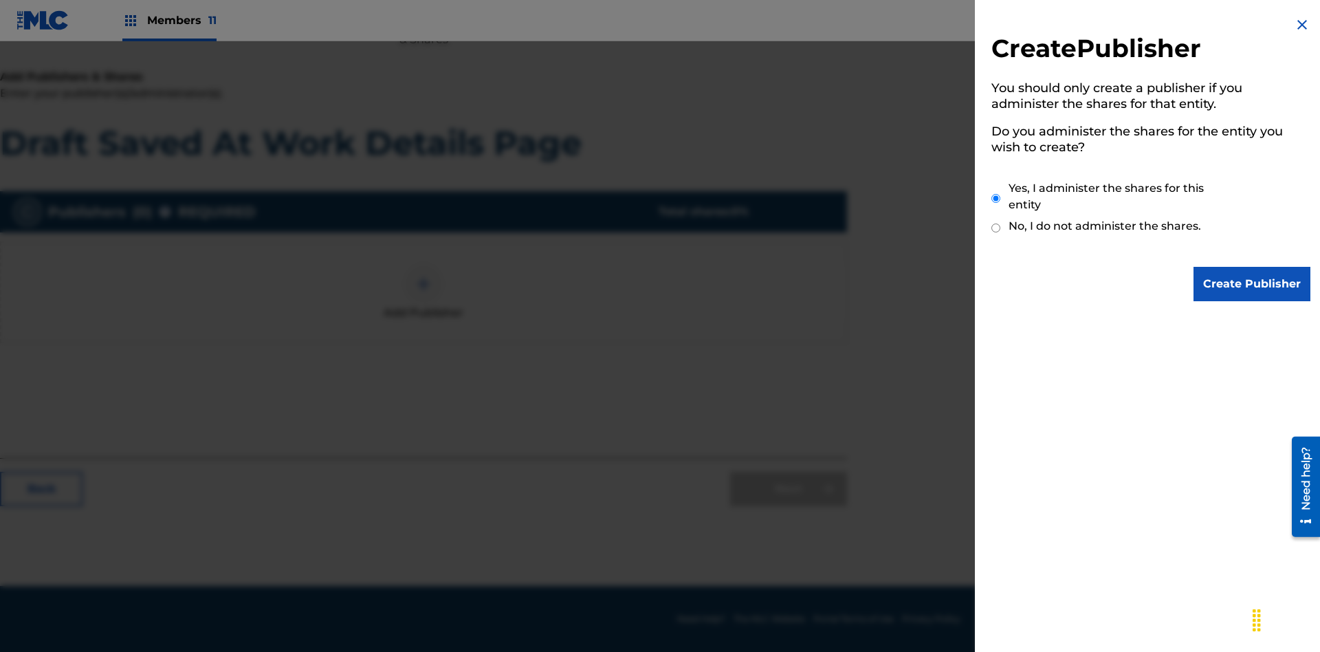
click at [996, 198] on input "Yes, I administer the shares for this entity" at bounding box center [995, 199] width 9 height 30
click at [1252, 284] on input "Create Publisher" at bounding box center [1251, 284] width 117 height 34
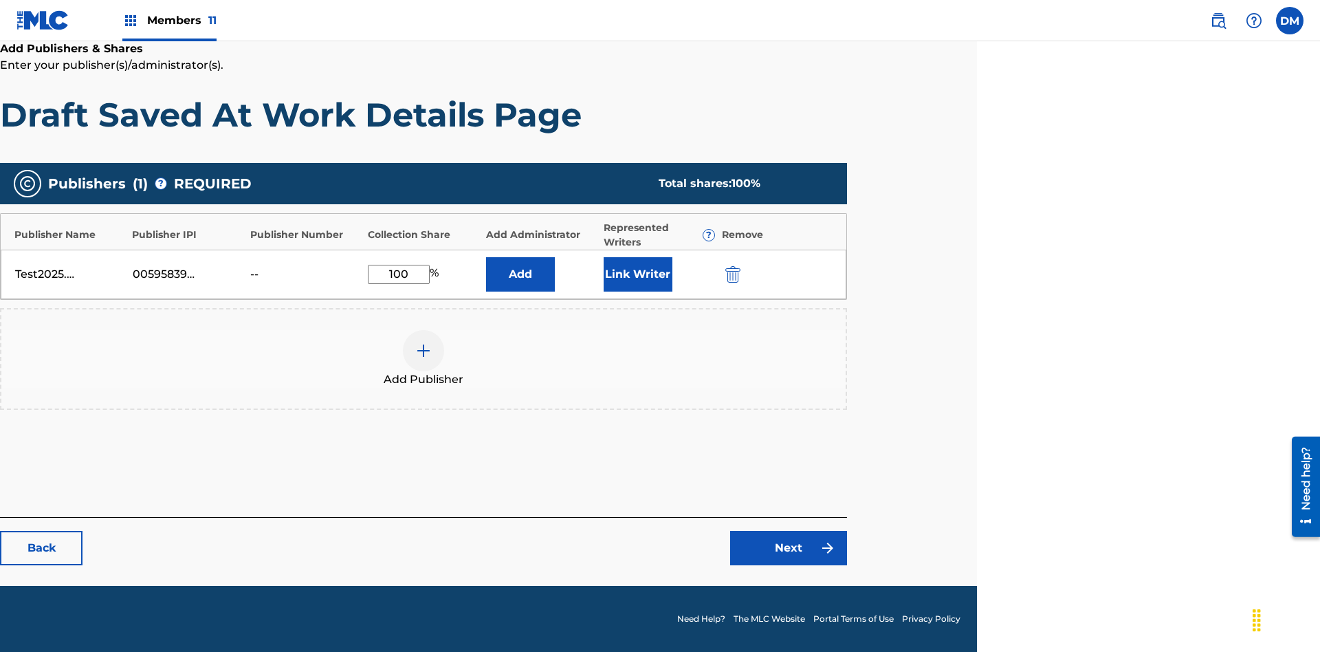
type input "100"
click at [637, 274] on button "Link Writer" at bounding box center [638, 274] width 69 height 34
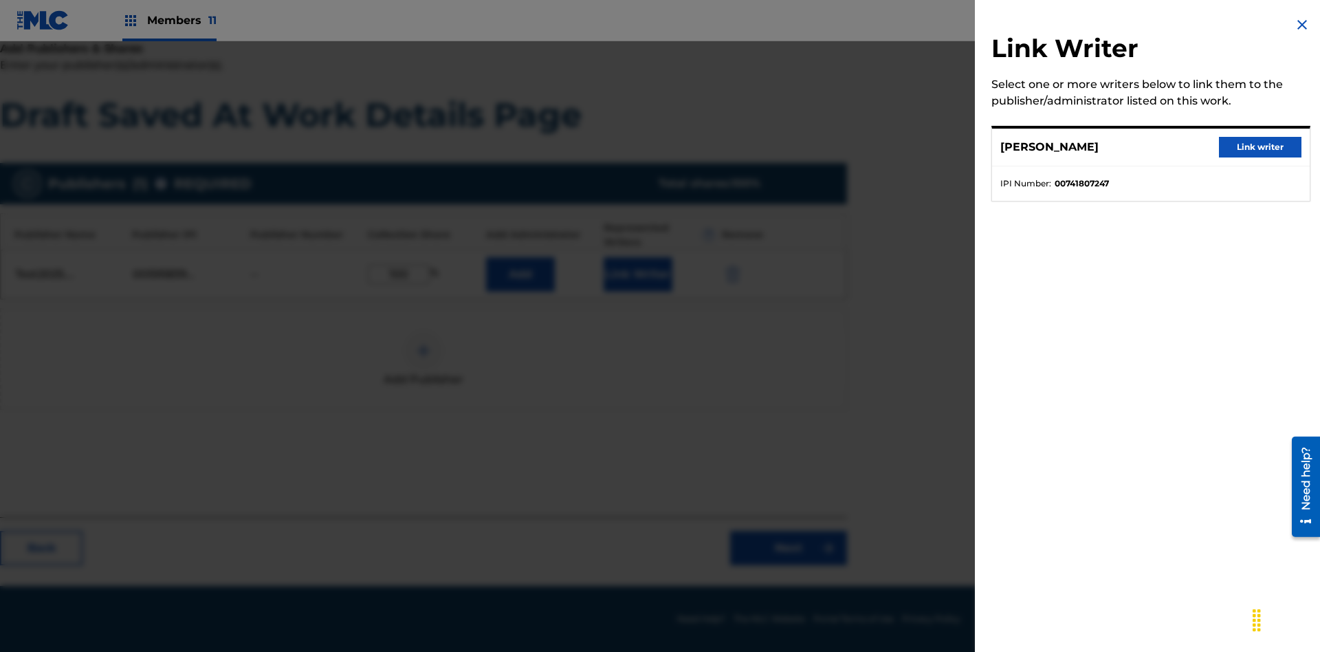
click at [1260, 147] on button "Link writer" at bounding box center [1260, 147] width 82 height 21
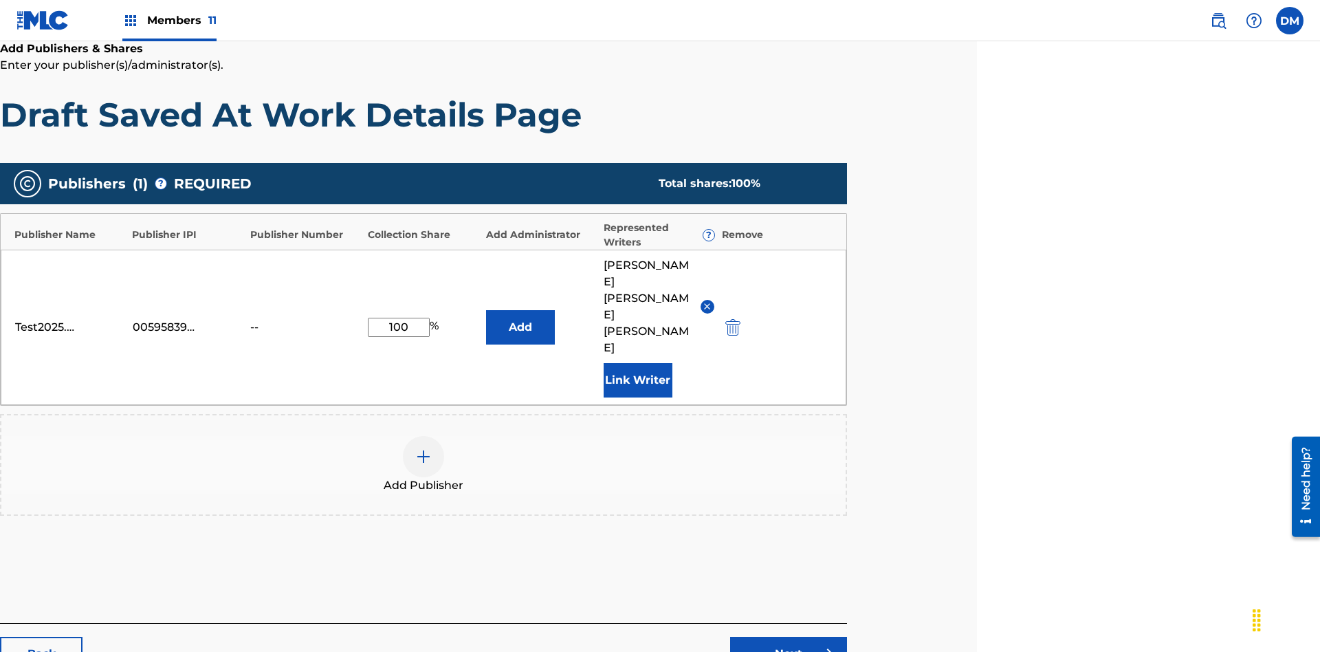
click at [637, 363] on button "Link Writer" at bounding box center [638, 380] width 69 height 34
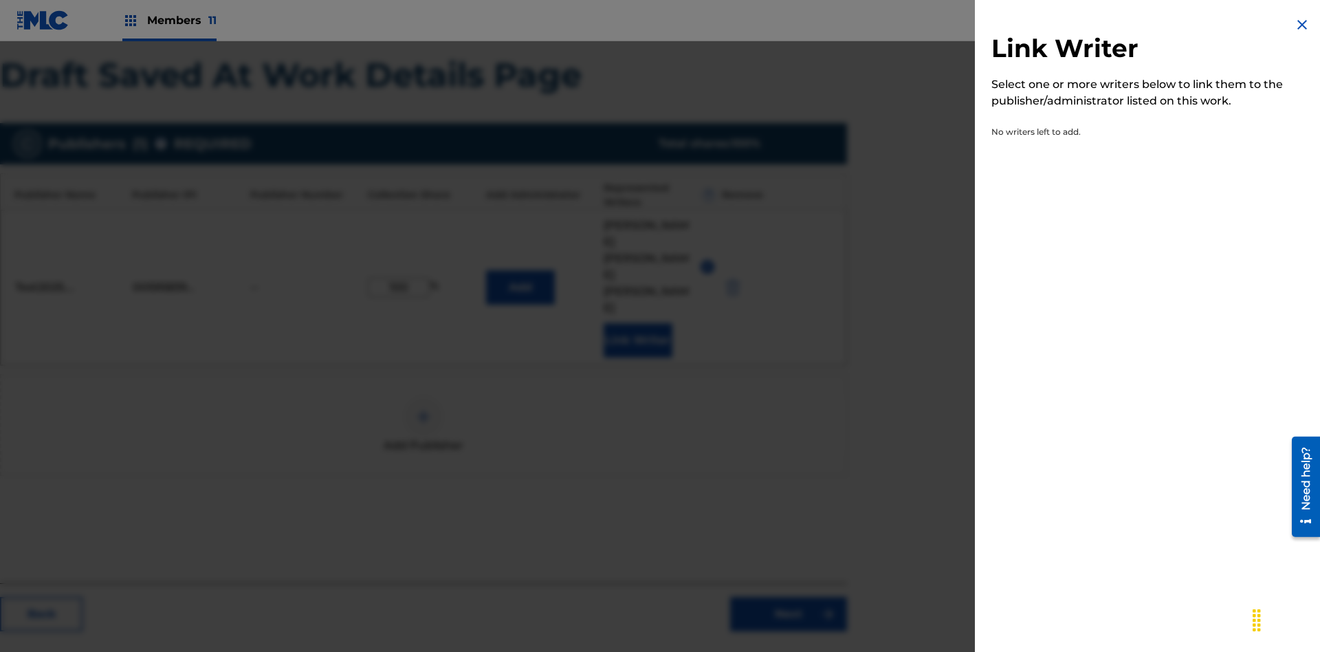
click at [1302, 25] on img at bounding box center [1302, 24] width 16 height 16
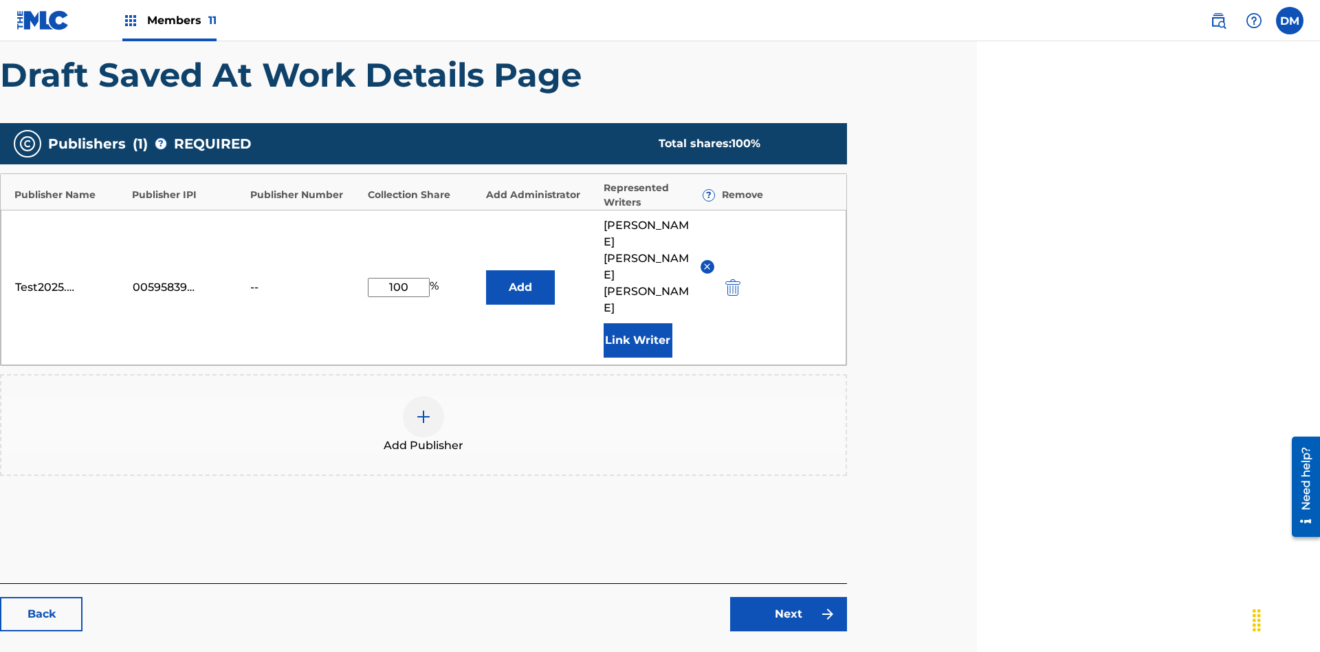
click at [520, 270] on button "Add" at bounding box center [520, 287] width 69 height 34
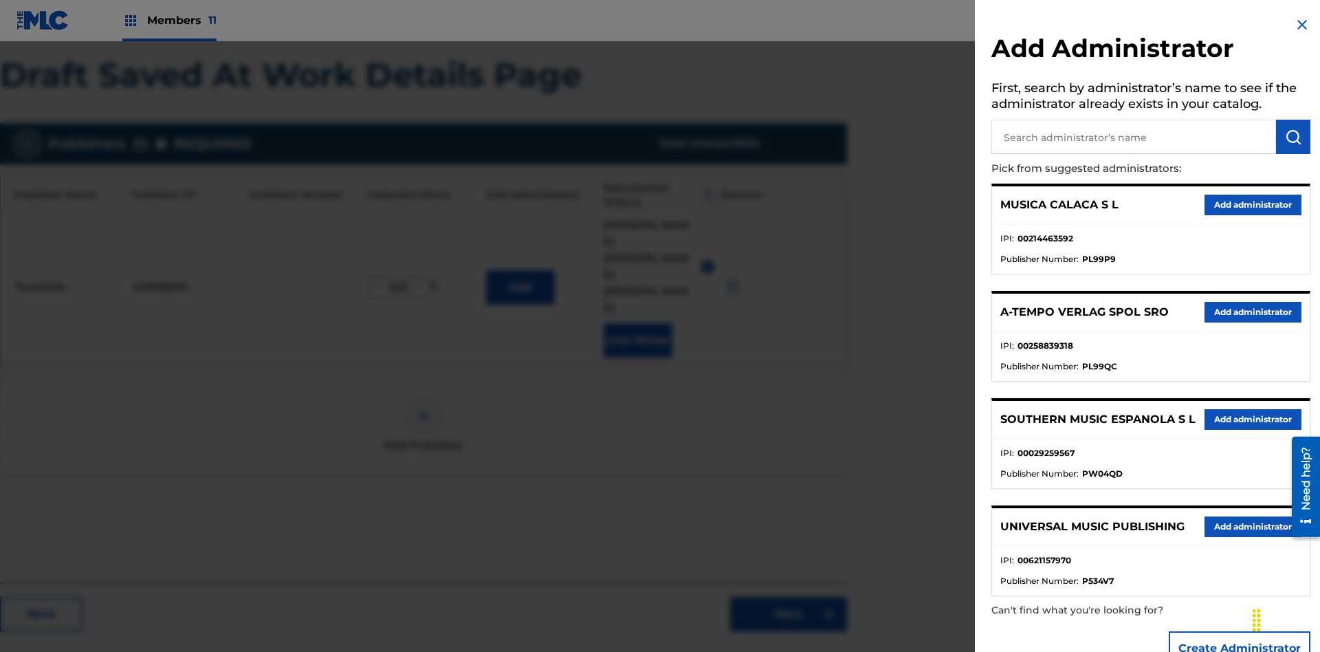
click at [1133, 137] on input "text" at bounding box center [1133, 137] width 285 height 34
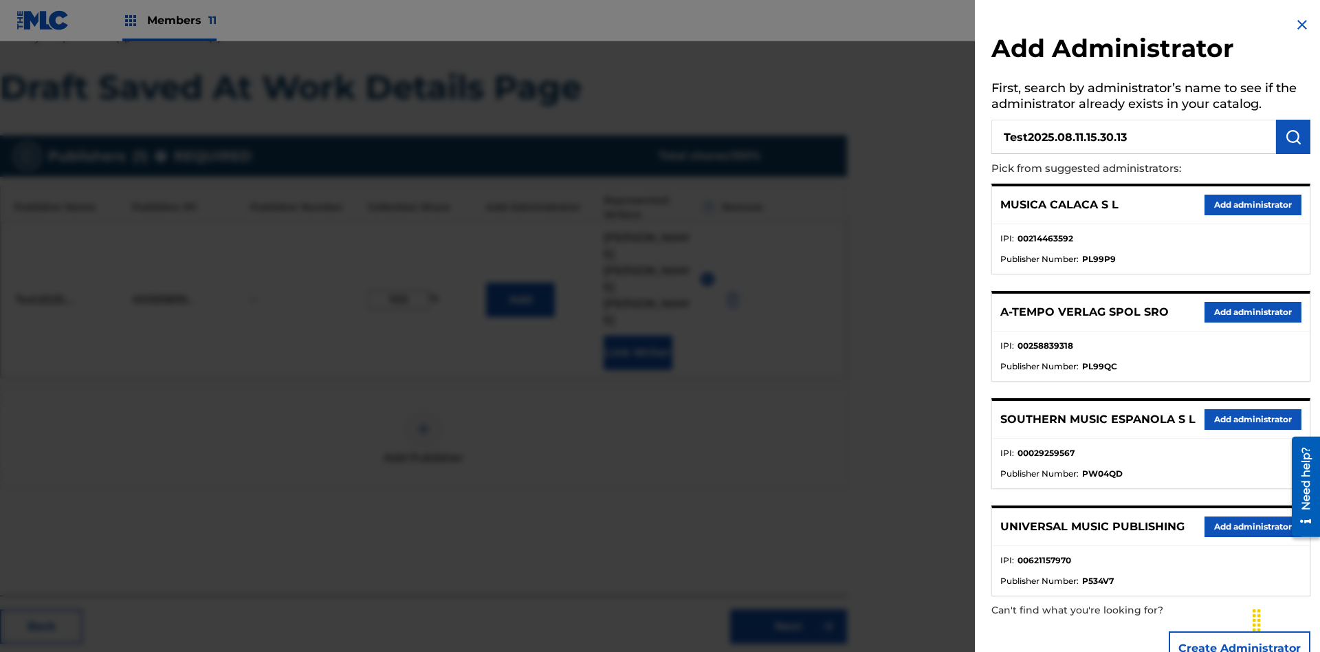
type input "Test2025.08.11.15.30.13"
click at [1293, 137] on img "submit" at bounding box center [1293, 137] width 16 height 16
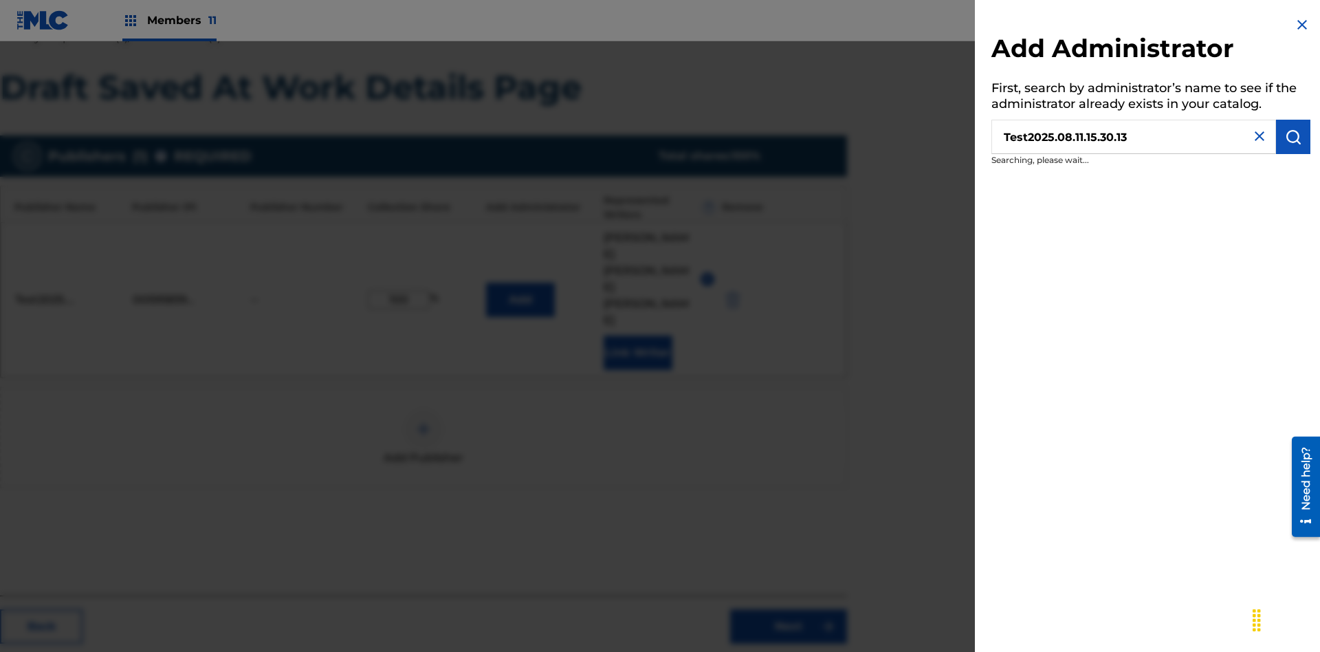
scroll to position [269, 343]
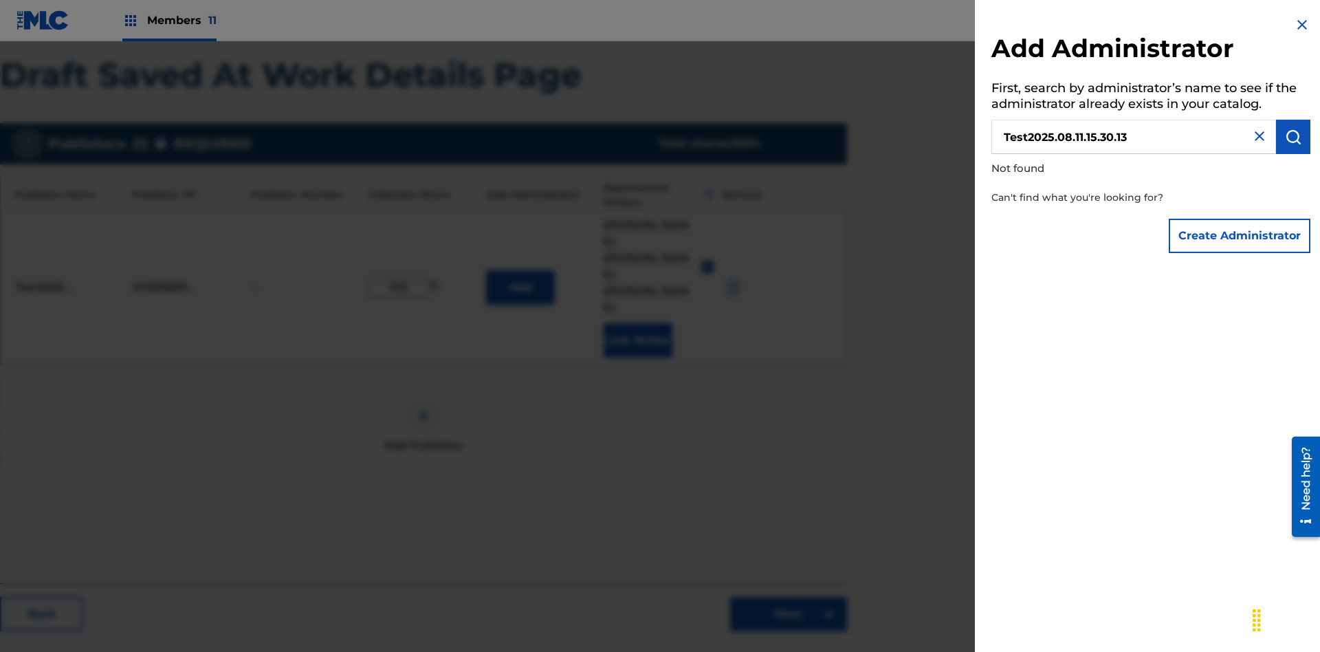
click at [1240, 235] on button "Create Administrator" at bounding box center [1240, 236] width 142 height 34
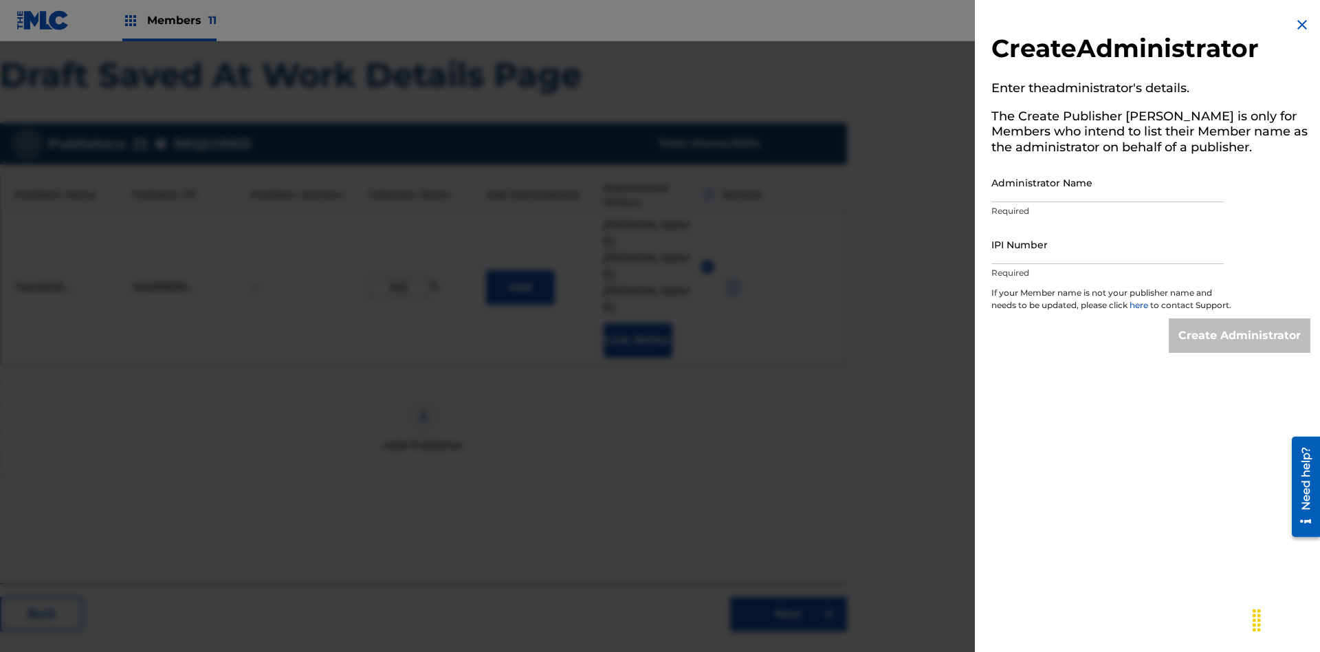
click at [1107, 182] on input "Administrator Name" at bounding box center [1107, 182] width 232 height 39
type input "Test2025.08.11.15.30.17"
click at [1107, 244] on input "IPI Number" at bounding box center [1107, 244] width 232 height 39
type input "00595839777"
click at [1240, 348] on input "Create Administrator" at bounding box center [1240, 335] width 142 height 34
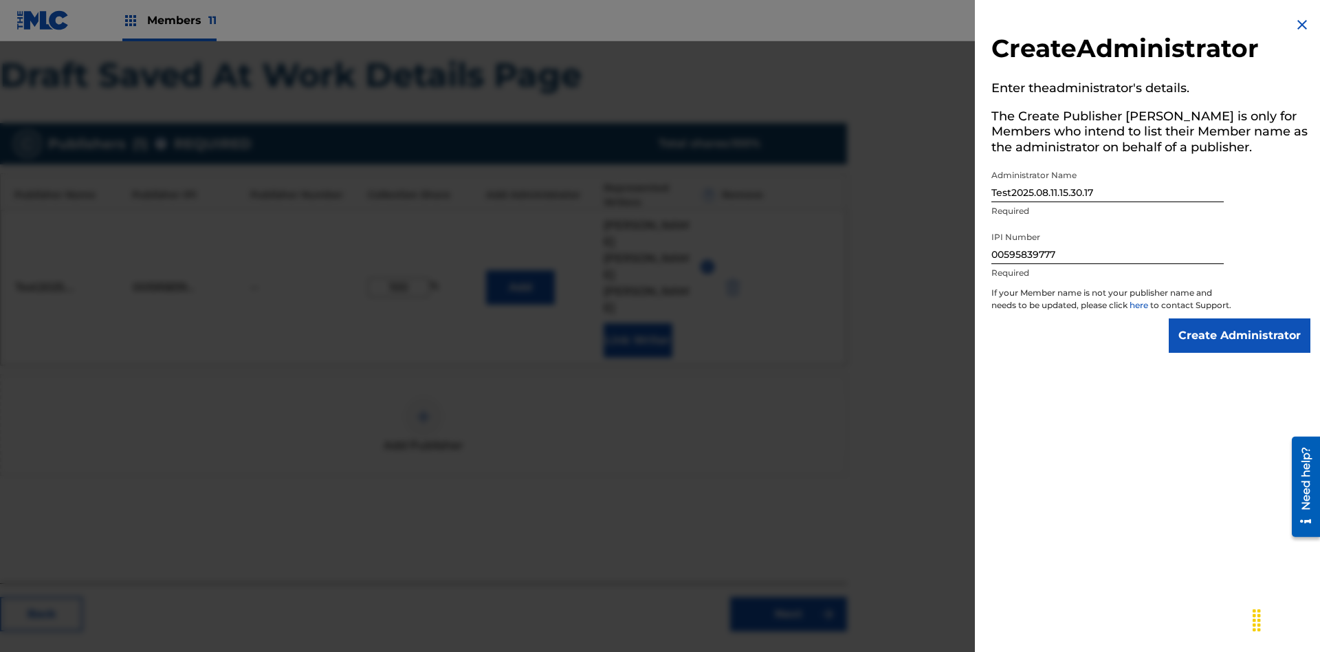
scroll to position [329, 343]
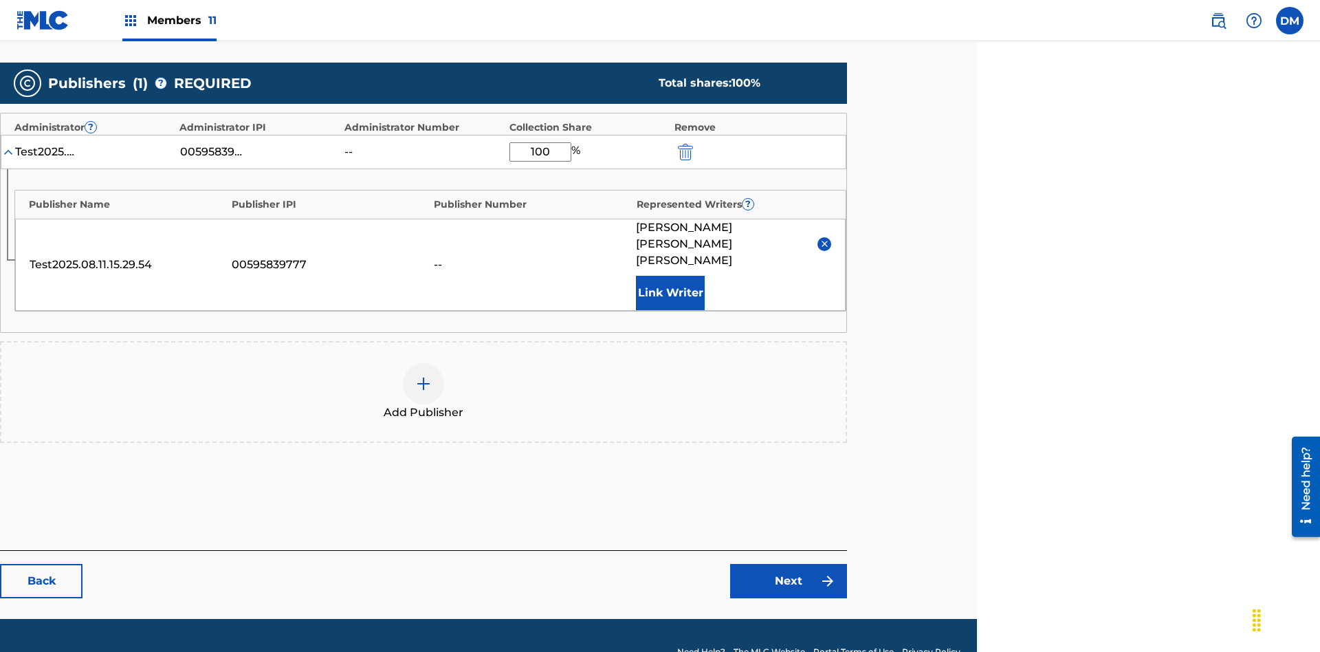
click at [788, 564] on link "Next" at bounding box center [788, 581] width 117 height 34
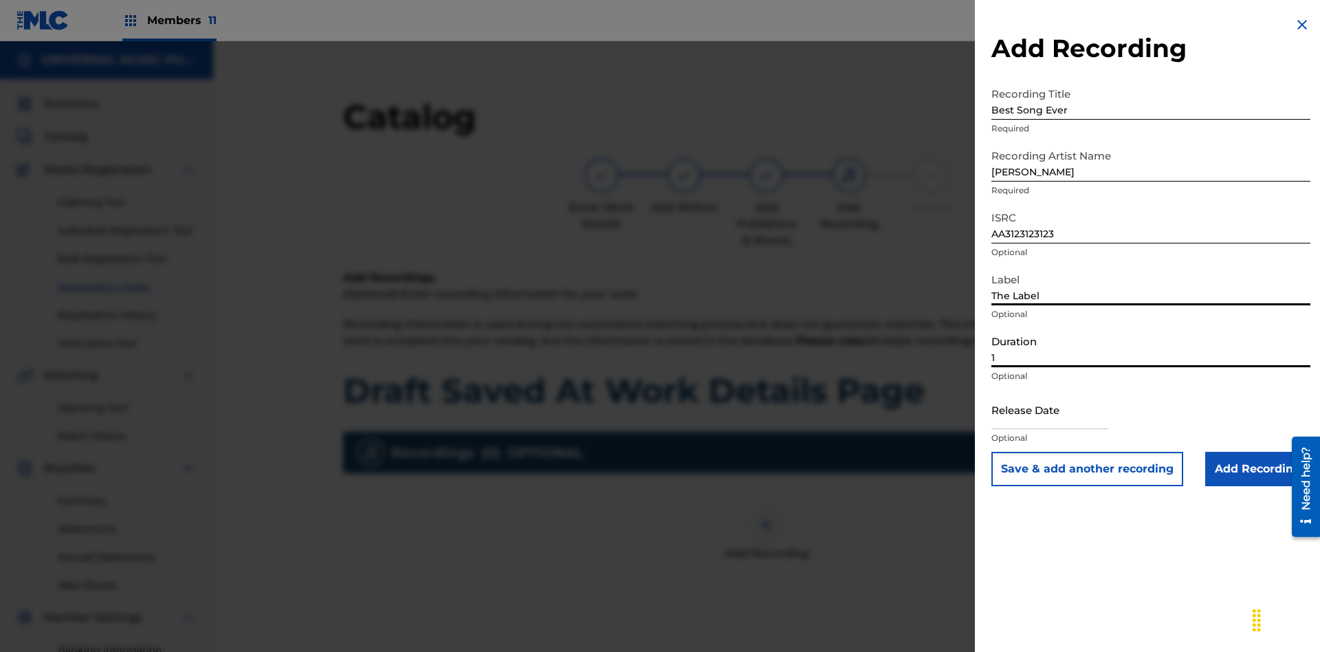
click at [1151, 347] on input "1" at bounding box center [1150, 347] width 319 height 39
type input "12:25"
click at [1061, 410] on input "text" at bounding box center [1049, 409] width 117 height 39
